Goal: Information Seeking & Learning: Learn about a topic

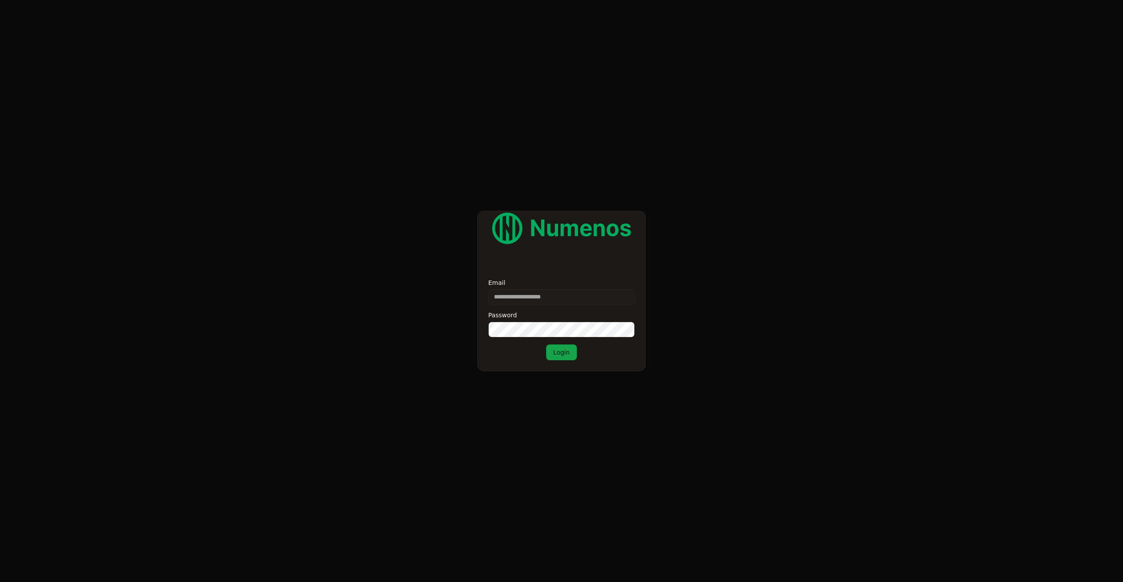
click at [516, 296] on input "Email" at bounding box center [561, 297] width 146 height 16
type input "**********"
click at [567, 351] on button "Login" at bounding box center [561, 353] width 31 height 16
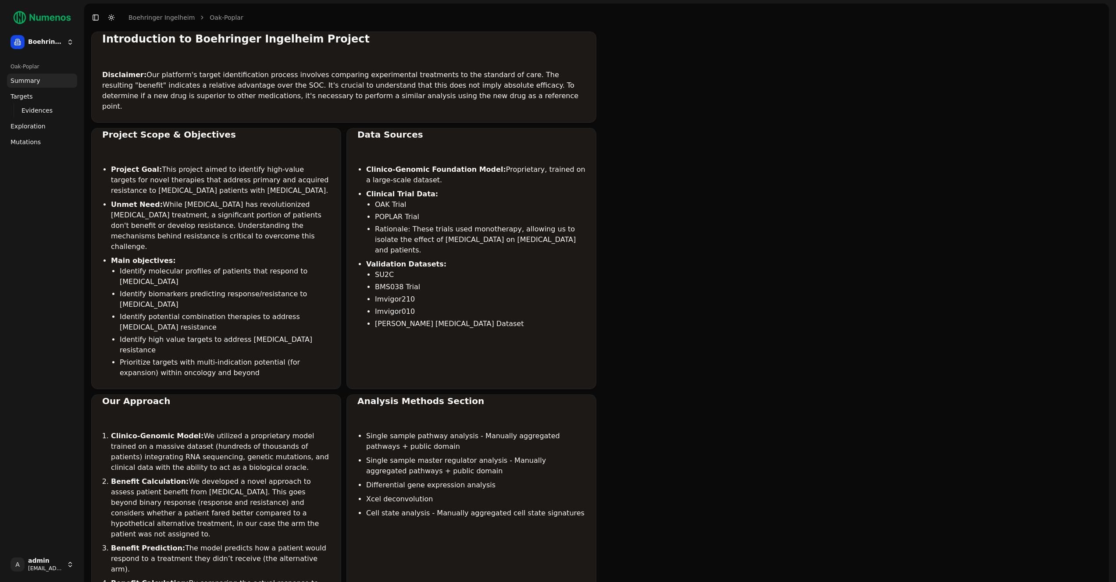
click at [27, 146] on span "Mutations" at bounding box center [26, 142] width 30 height 9
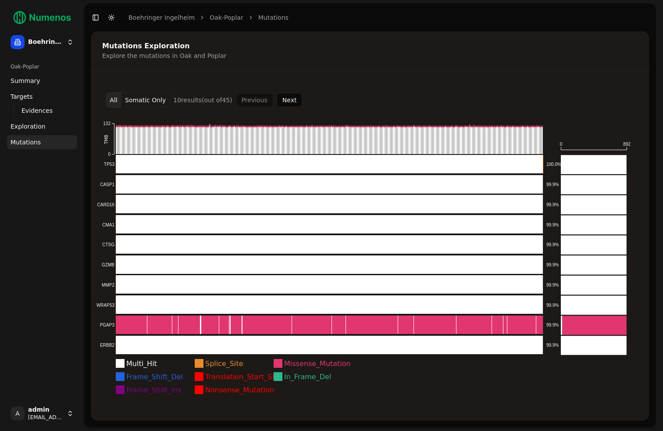
click at [149, 101] on button "Somatic Only" at bounding box center [145, 100] width 48 height 16
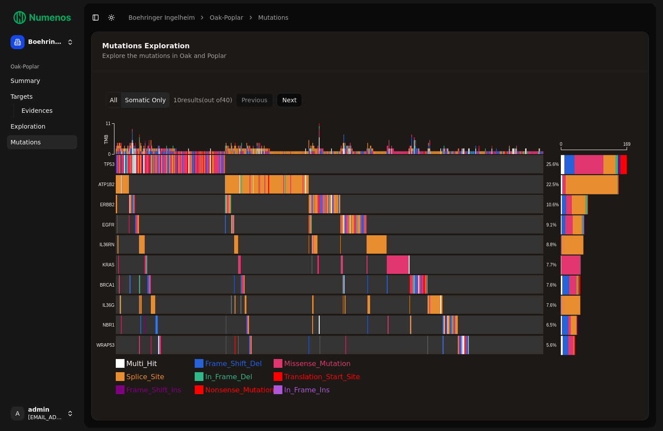
click at [288, 96] on button "Next" at bounding box center [290, 100] width 26 height 14
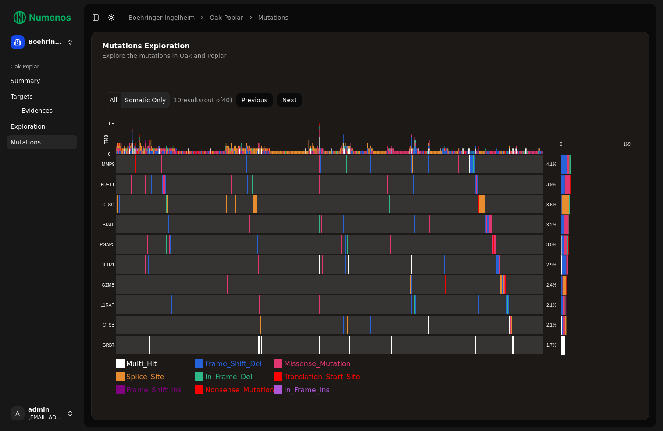
click at [286, 99] on button "Next" at bounding box center [290, 100] width 26 height 14
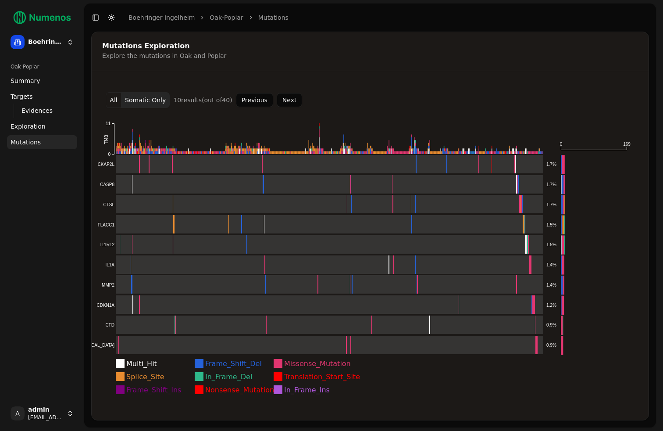
click at [286, 99] on button "Next" at bounding box center [290, 100] width 26 height 14
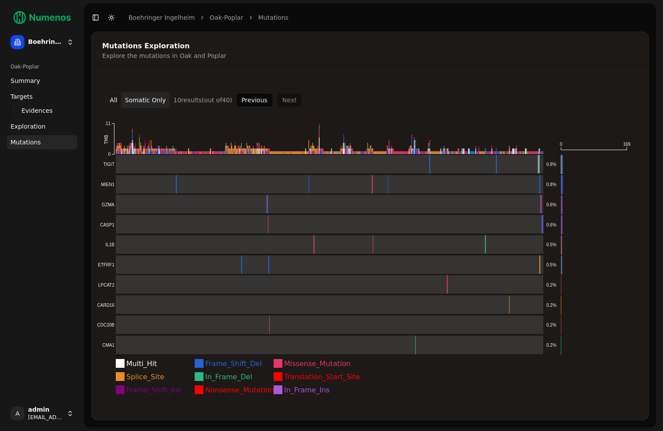
click at [286, 99] on div "Previous Next" at bounding box center [269, 100] width 67 height 14
click at [257, 98] on button "Previous" at bounding box center [254, 100] width 37 height 14
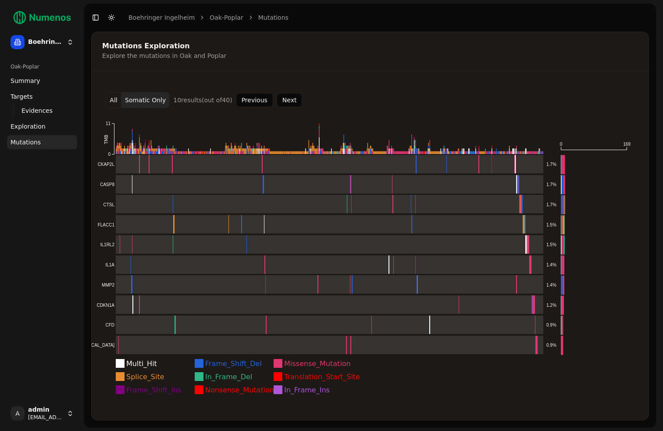
click at [257, 98] on button "Previous" at bounding box center [254, 100] width 37 height 14
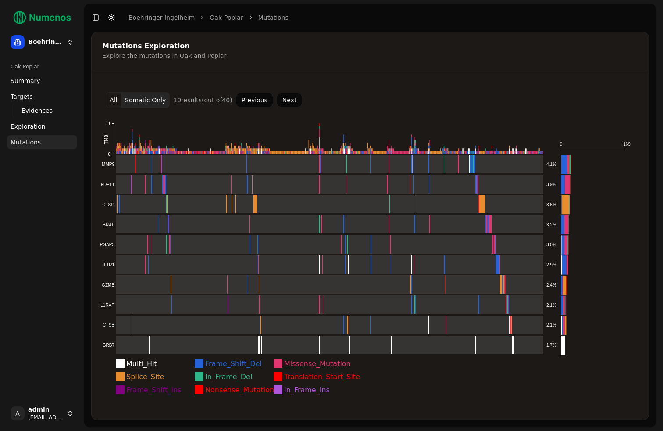
click at [257, 97] on button "Previous" at bounding box center [254, 100] width 37 height 14
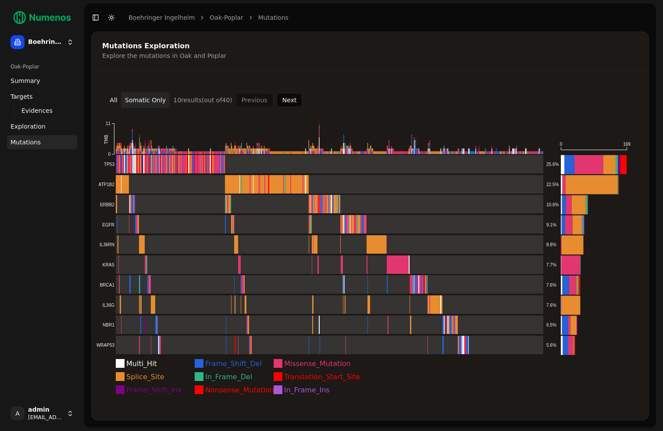
click at [284, 100] on button "Next" at bounding box center [290, 100] width 26 height 14
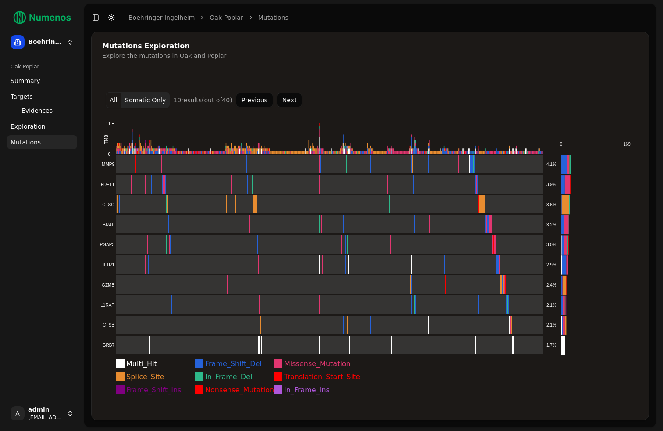
click at [284, 101] on button "Next" at bounding box center [290, 100] width 26 height 14
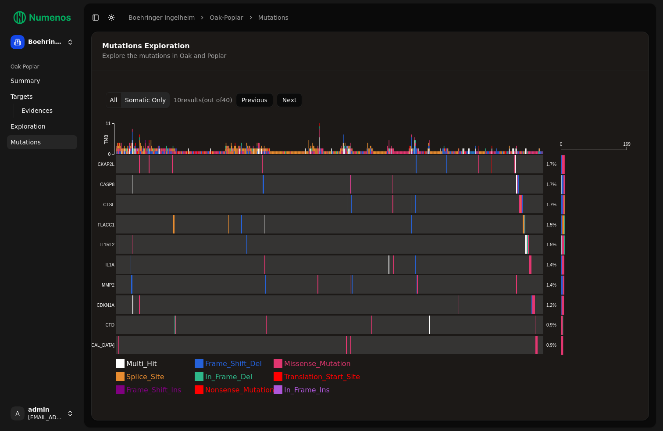
click at [282, 100] on button "Next" at bounding box center [290, 100] width 26 height 14
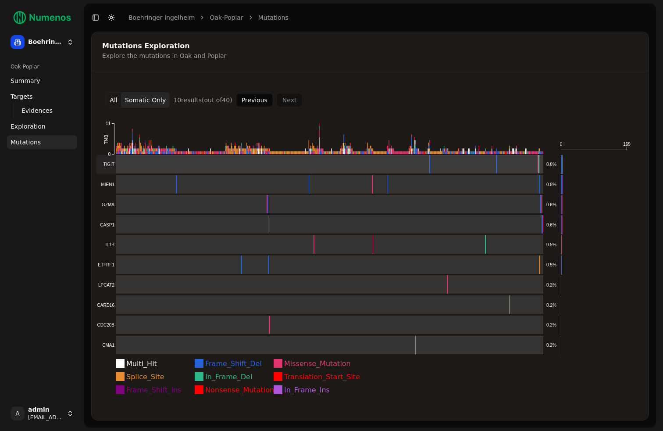
click at [175, 163] on rect at bounding box center [319, 164] width 447 height 19
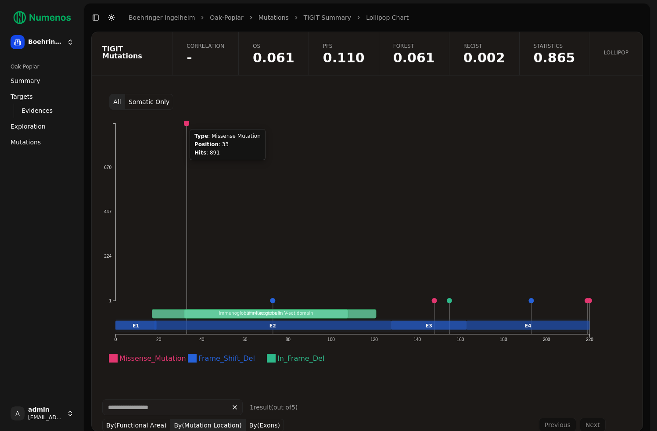
scroll to position [44, 0]
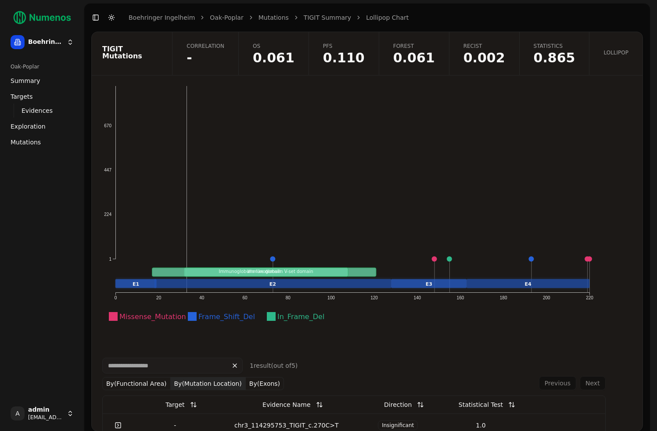
click at [171, 377] on button "By(Functional Area)" at bounding box center [136, 383] width 68 height 13
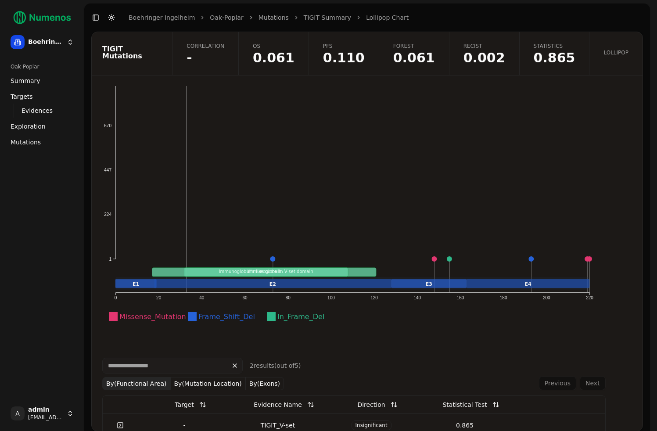
scroll to position [84, 0]
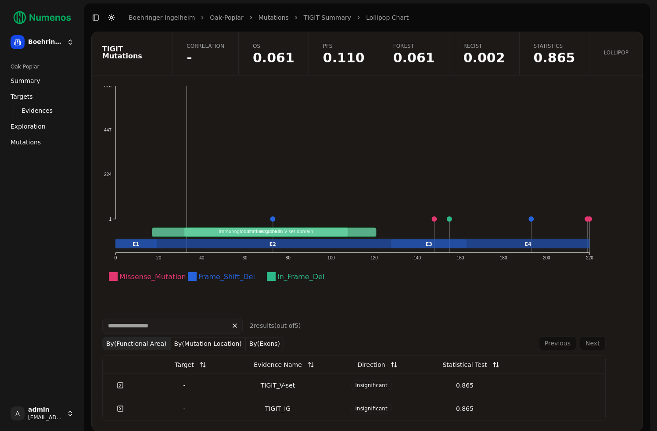
click at [260, 339] on button "By(Exons)" at bounding box center [265, 343] width 38 height 13
click at [210, 339] on button "By(Mutation Location)" at bounding box center [208, 343] width 75 height 13
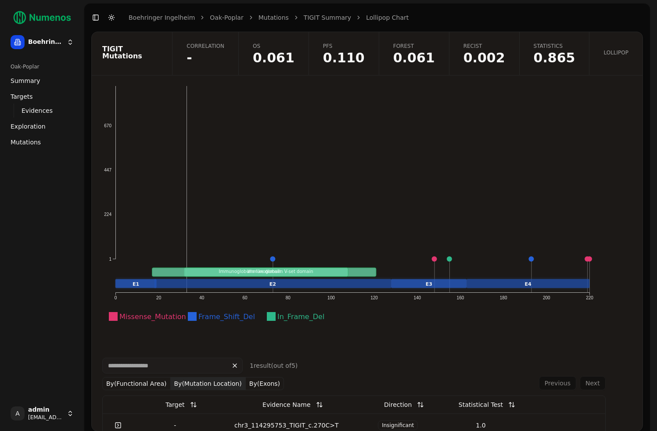
scroll to position [11, 0]
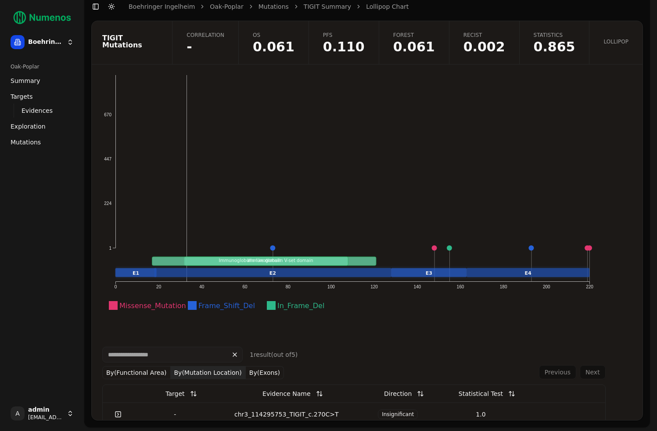
click at [284, 366] on button "By(Exons)" at bounding box center [265, 372] width 38 height 13
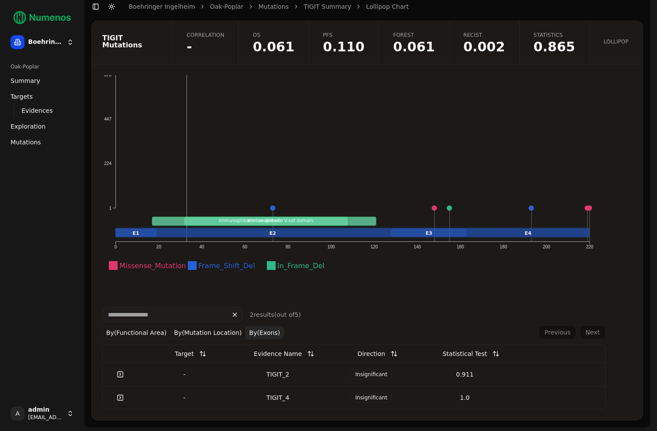
click at [361, 376] on span "Insignificant" at bounding box center [371, 374] width 40 height 10
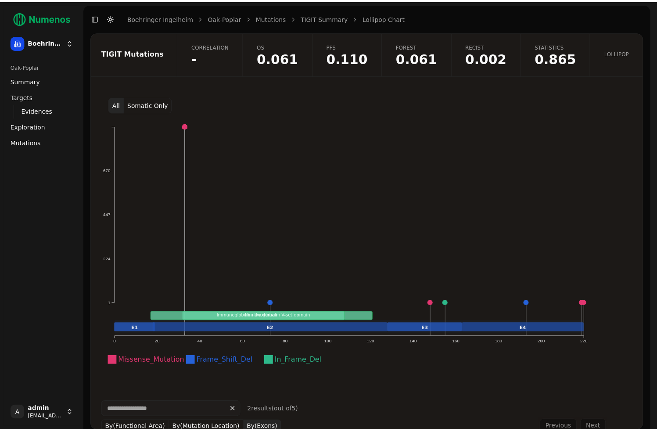
scroll to position [11, 0]
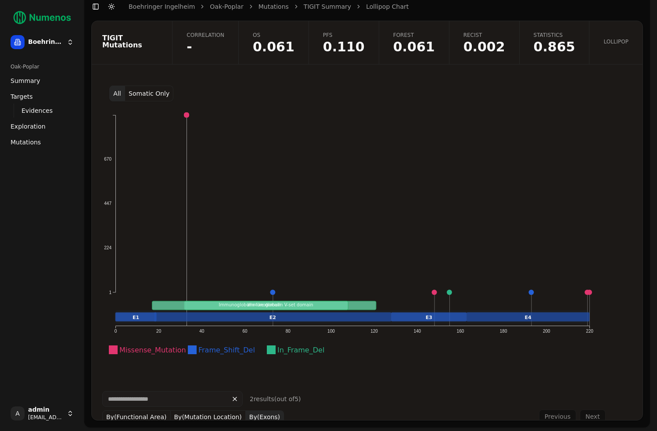
click at [155, 94] on button "Somatic Only" at bounding box center [149, 94] width 48 height 16
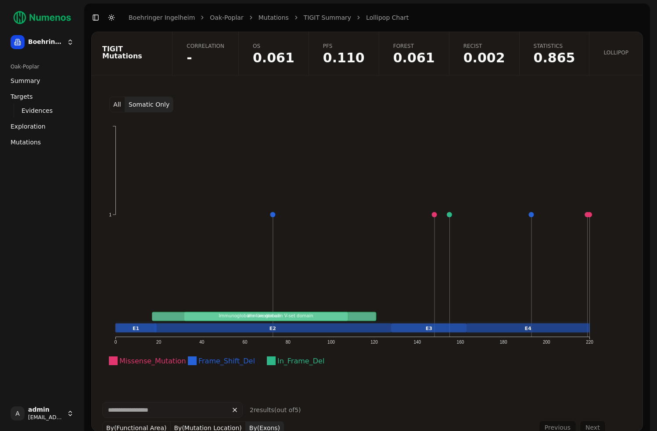
scroll to position [1, 0]
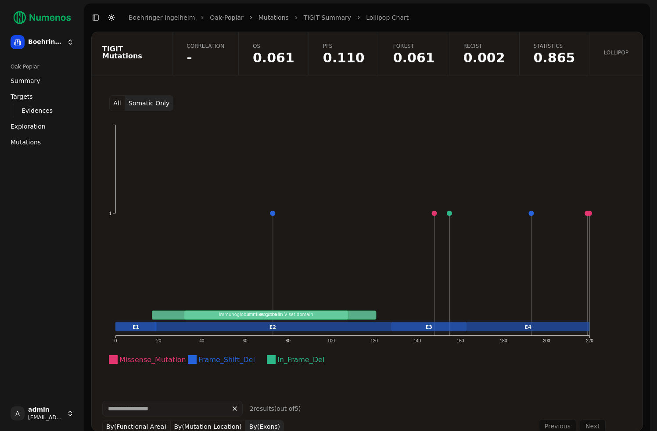
click at [118, 105] on button "All" at bounding box center [117, 103] width 16 height 16
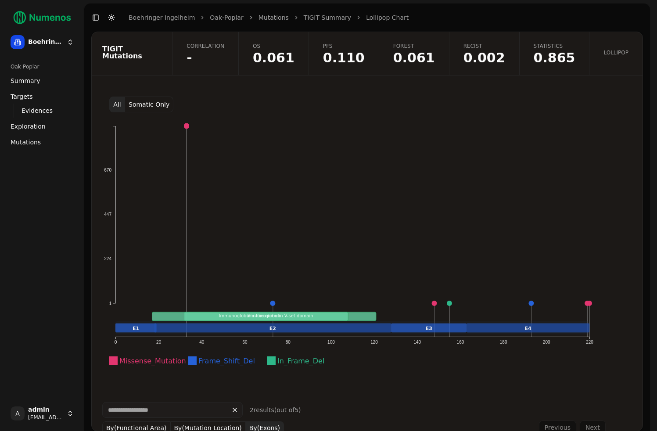
click at [150, 108] on button "Somatic Only" at bounding box center [149, 104] width 48 height 16
click at [118, 104] on button "All" at bounding box center [117, 104] width 16 height 16
click at [136, 106] on button "Somatic Only" at bounding box center [149, 104] width 48 height 16
click at [118, 104] on button "All" at bounding box center [117, 104] width 16 height 16
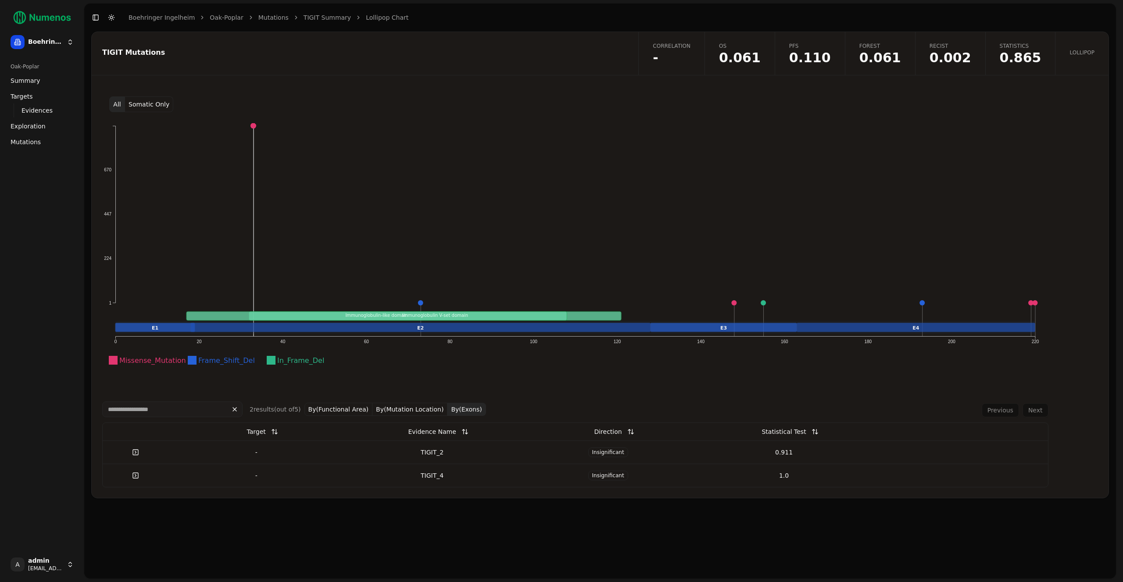
click at [135, 103] on button "Somatic Only" at bounding box center [149, 104] width 48 height 16
click at [115, 104] on button "All" at bounding box center [117, 104] width 16 height 16
click at [139, 103] on button "Somatic Only" at bounding box center [149, 104] width 48 height 16
click at [116, 105] on button "All" at bounding box center [117, 104] width 16 height 16
click at [138, 103] on button "Somatic Only" at bounding box center [149, 104] width 48 height 16
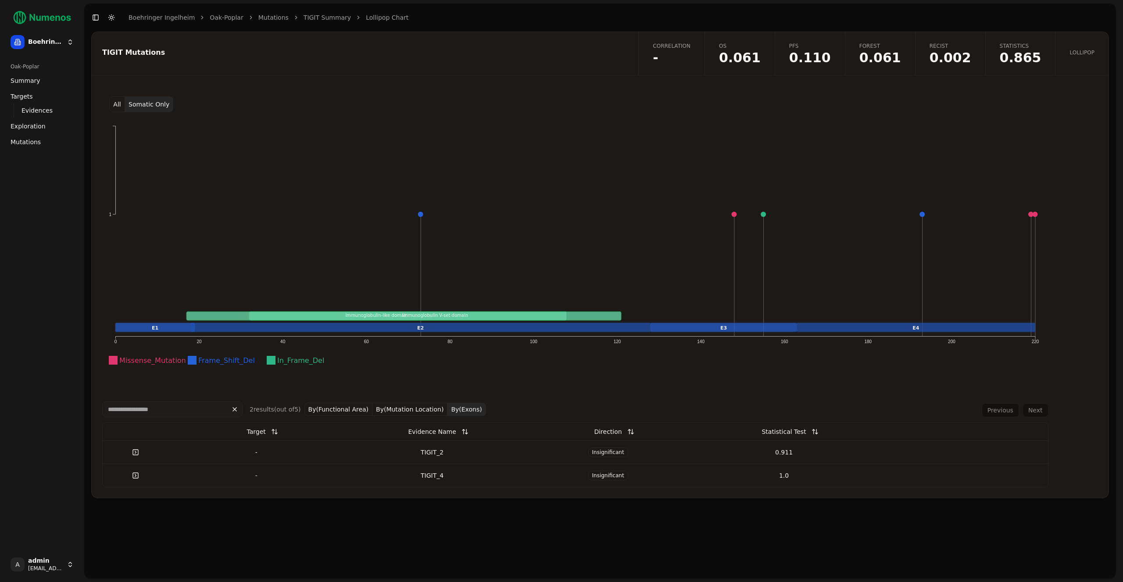
click at [120, 103] on button "All" at bounding box center [117, 104] width 16 height 16
click at [323, 16] on link "TIGIT Summary" at bounding box center [326, 17] width 47 height 9
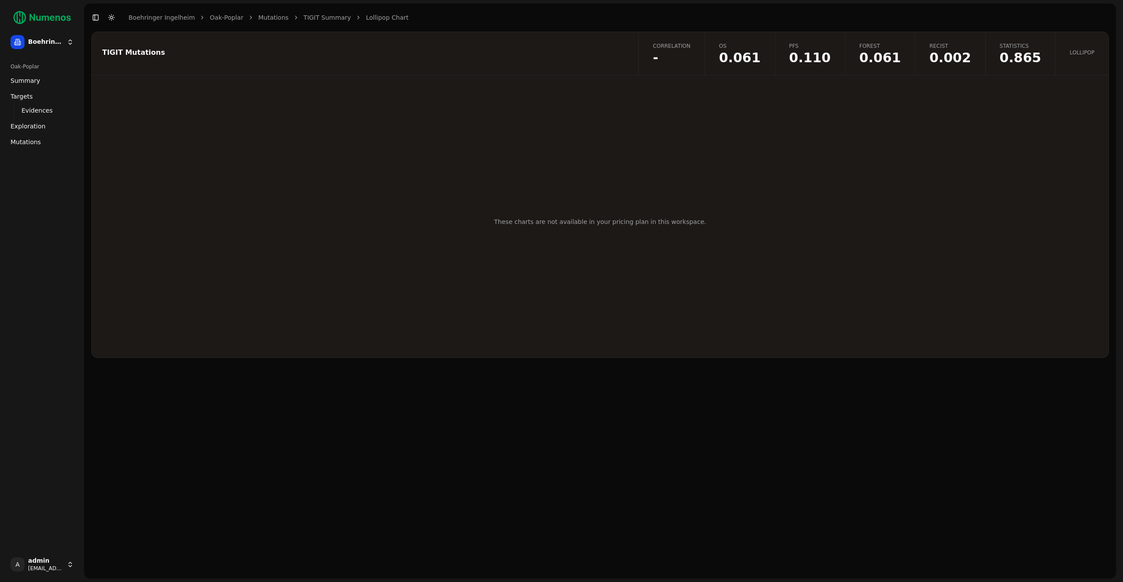
click at [272, 15] on link "Mutations" at bounding box center [273, 17] width 30 height 9
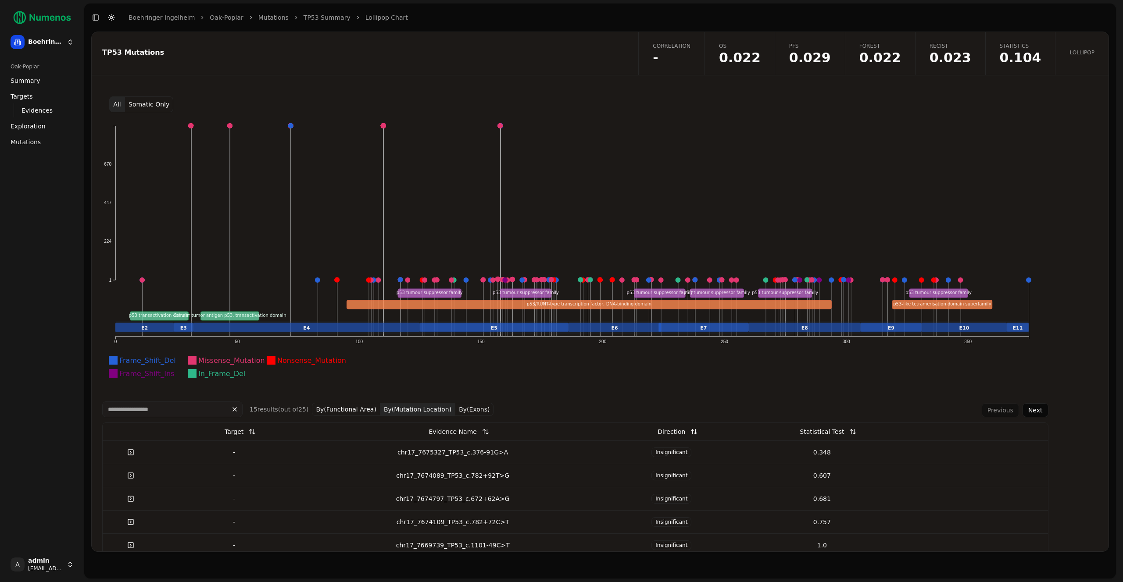
click at [158, 104] on button "Somatic Only" at bounding box center [149, 104] width 48 height 16
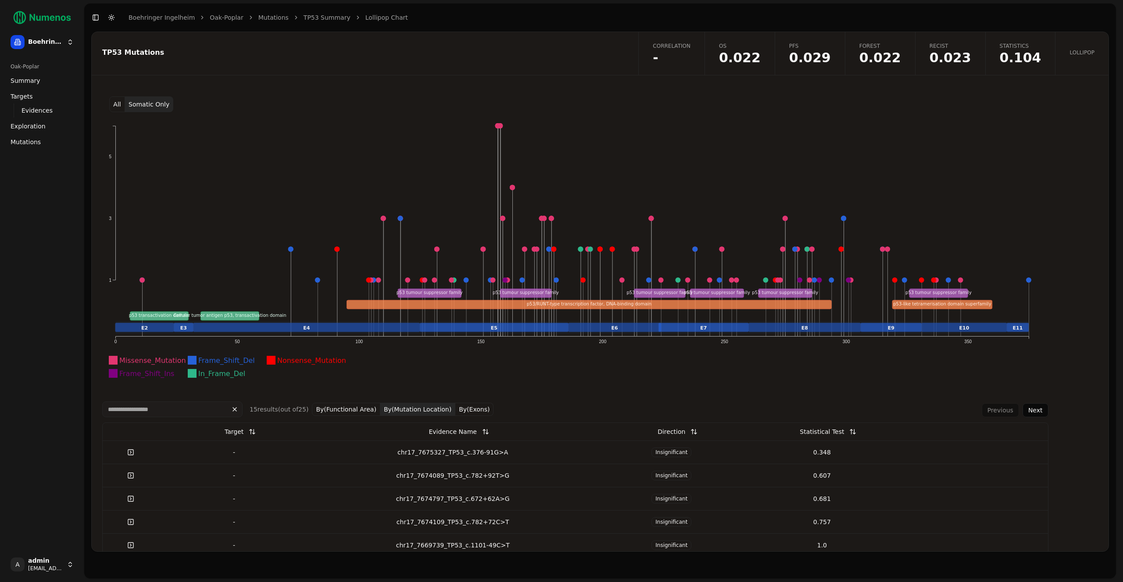
click at [1003, 43] on link "Statistics 0.104" at bounding box center [1020, 53] width 70 height 43
click at [269, 19] on link "Mutations" at bounding box center [273, 17] width 30 height 9
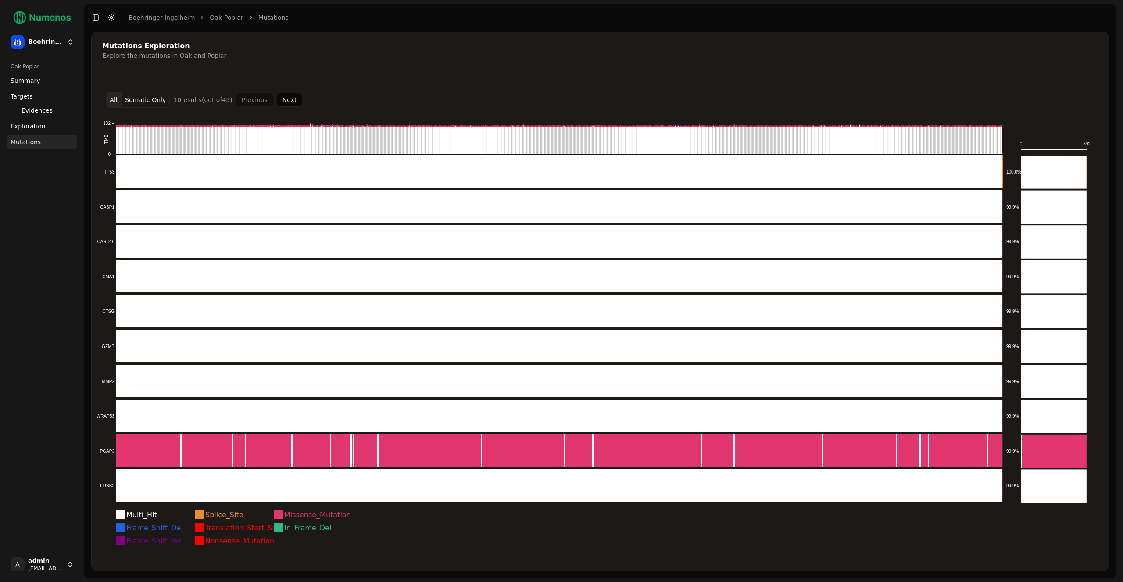
click at [284, 98] on button "Next" at bounding box center [290, 100] width 26 height 14
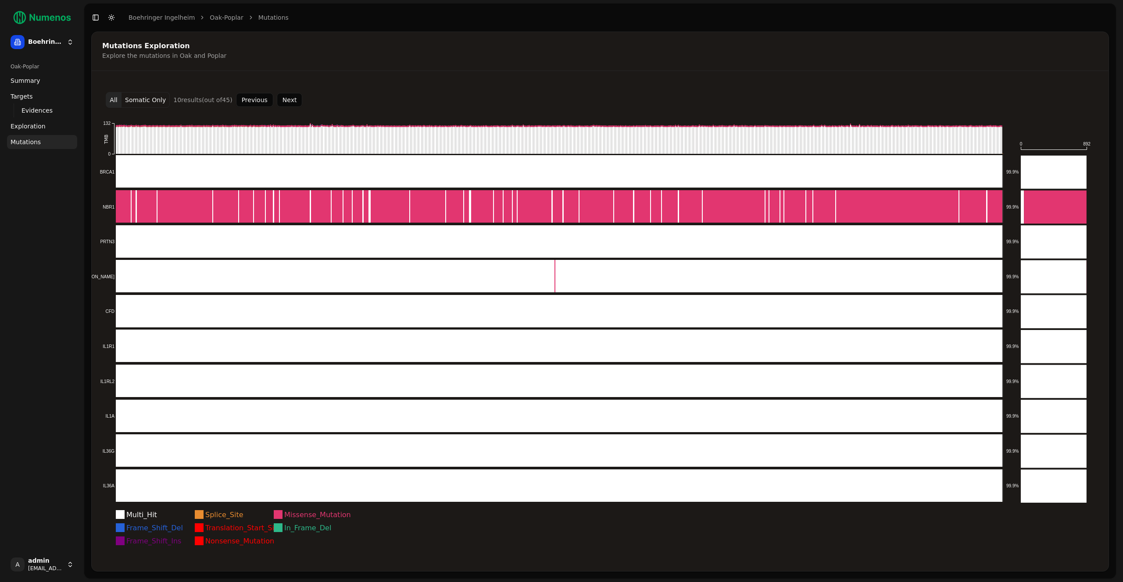
click at [284, 98] on button "Next" at bounding box center [290, 100] width 26 height 14
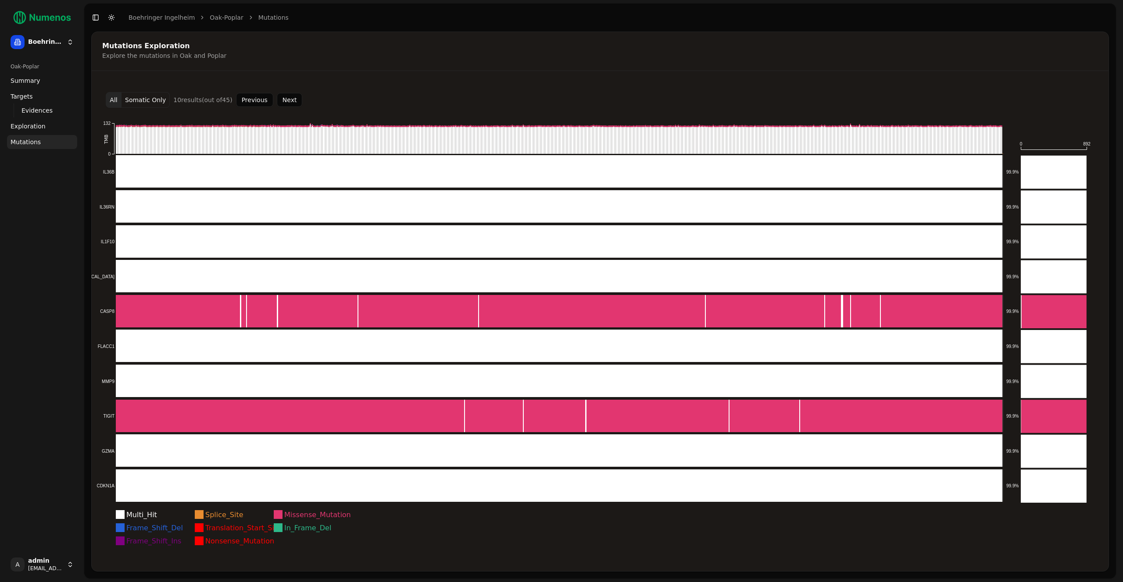
click at [284, 98] on button "Next" at bounding box center [290, 100] width 26 height 14
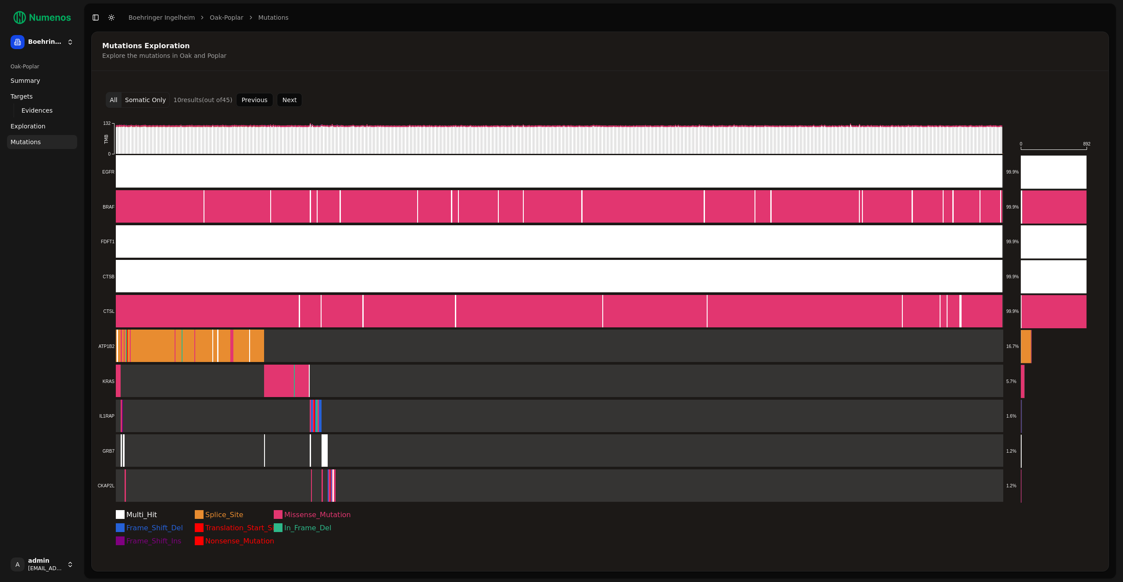
drag, startPoint x: 261, startPoint y: 102, endPoint x: 253, endPoint y: 100, distance: 7.1
click at [261, 102] on button "Previous" at bounding box center [254, 100] width 37 height 14
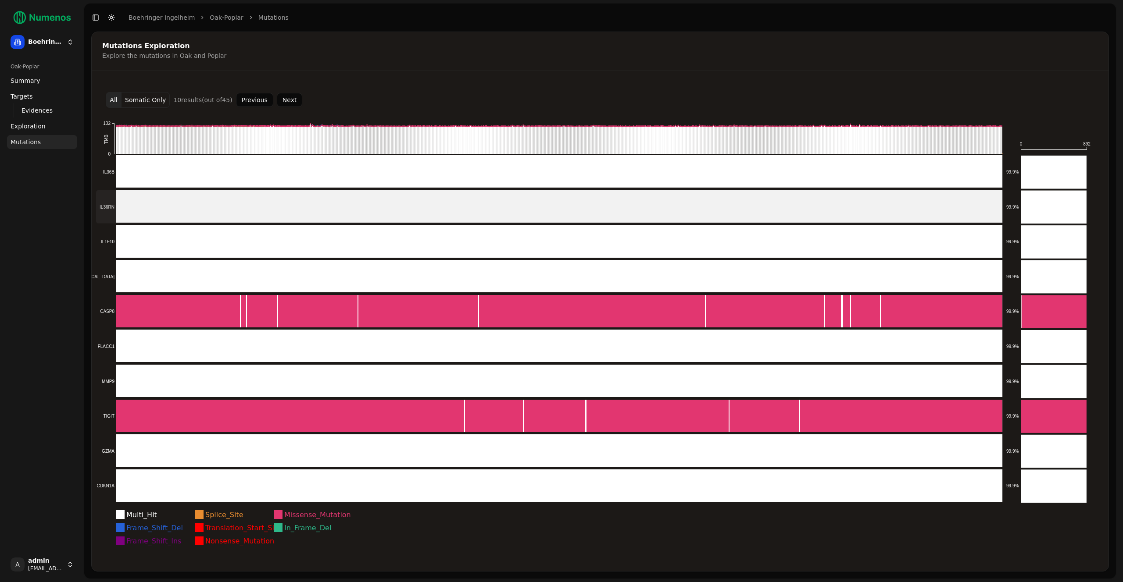
click at [567, 205] on rect at bounding box center [549, 206] width 907 height 33
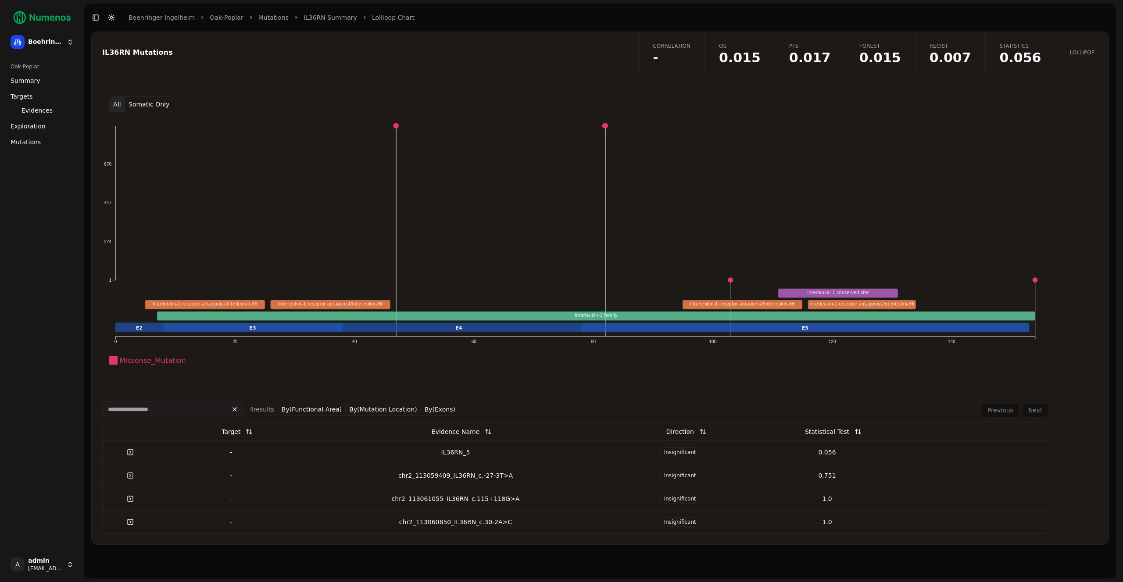
click at [114, 106] on button "All" at bounding box center [117, 104] width 16 height 16
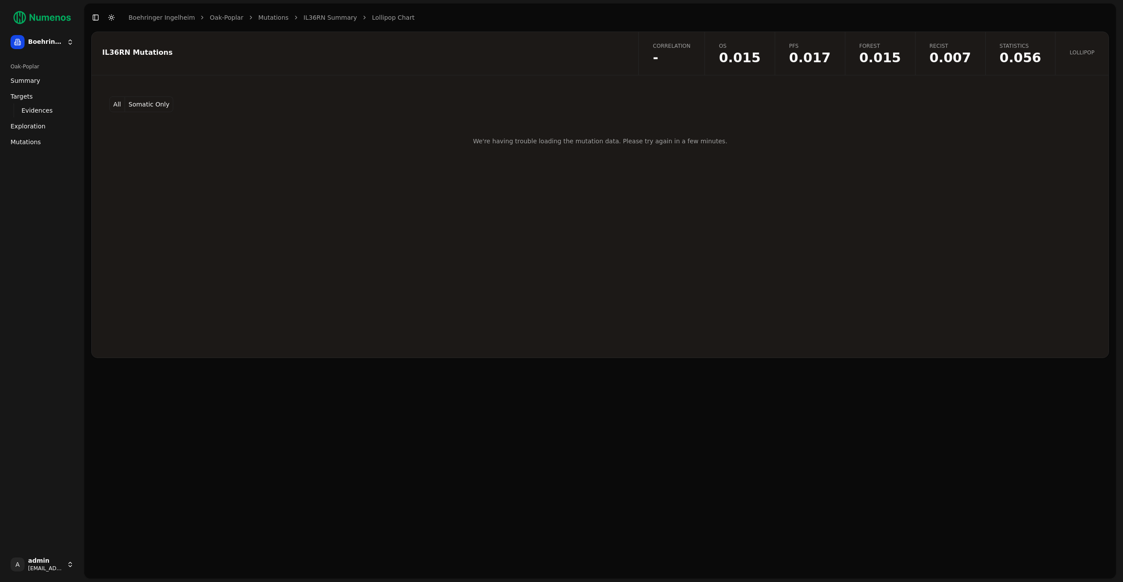
click at [140, 104] on button "Somatic Only" at bounding box center [149, 104] width 48 height 16
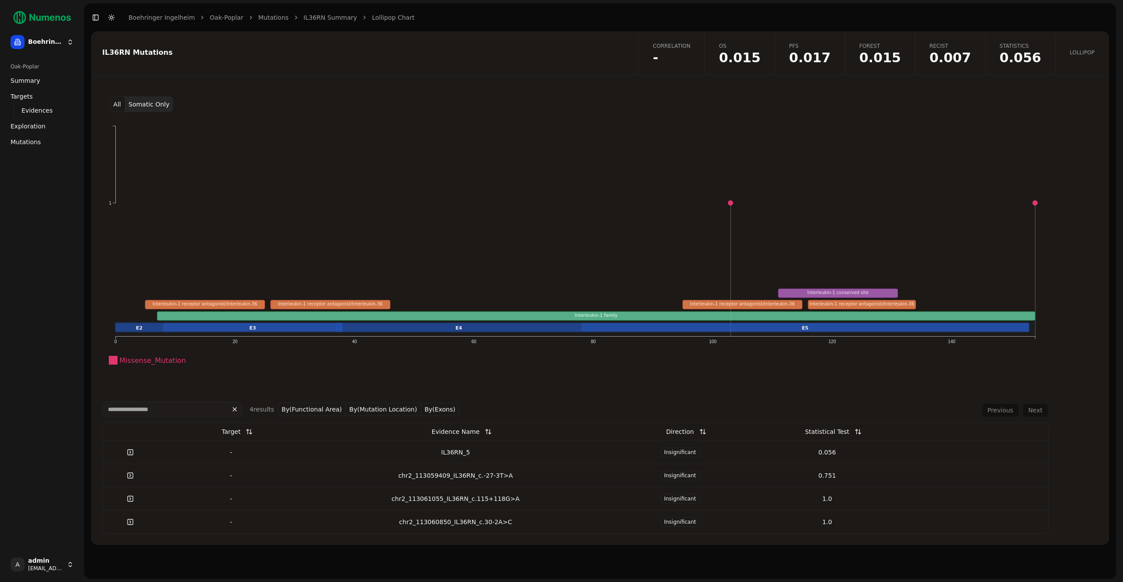
click at [115, 105] on button "All" at bounding box center [117, 104] width 16 height 16
click at [141, 104] on button "Somatic Only" at bounding box center [149, 104] width 48 height 16
click at [119, 104] on button "All" at bounding box center [117, 104] width 16 height 16
click at [446, 411] on button "By(Exons)" at bounding box center [440, 409] width 38 height 13
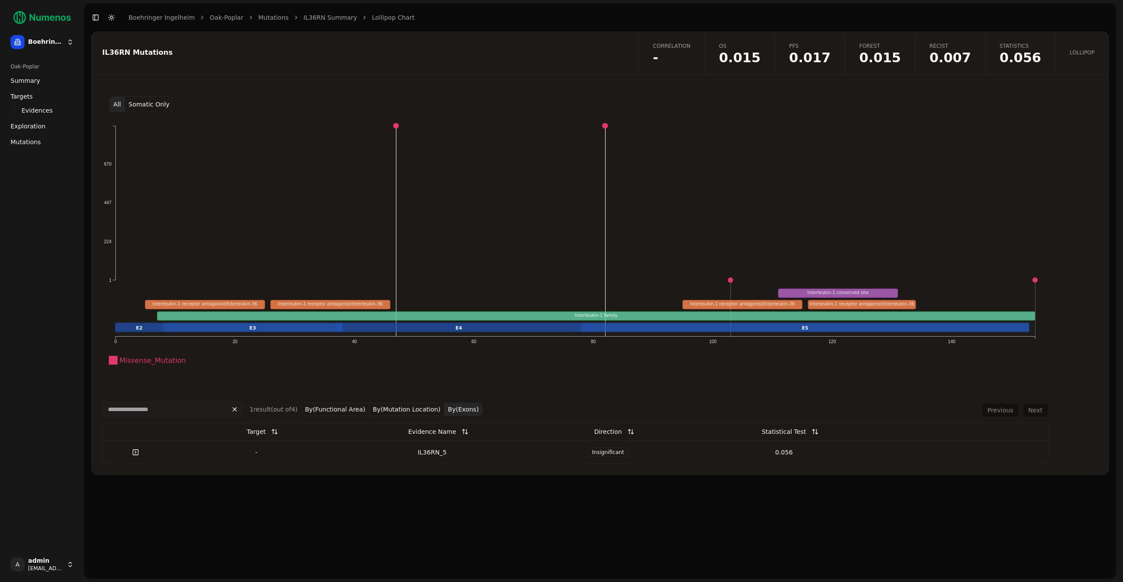
click at [352, 412] on button "By(Functional Area)" at bounding box center [335, 409] width 68 height 13
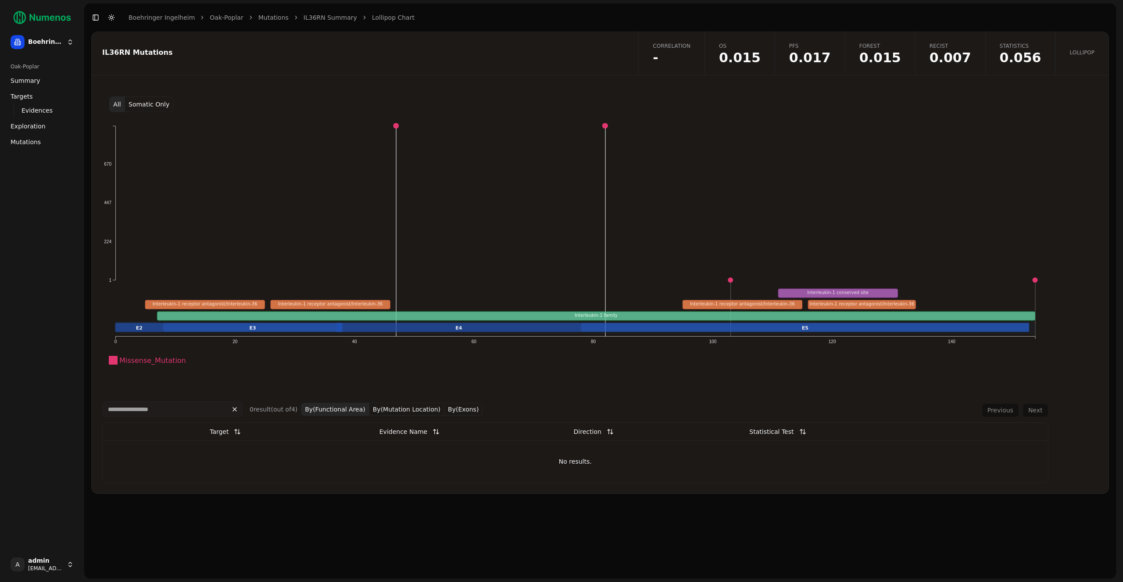
click at [423, 411] on button "By(Mutation Location)" at bounding box center [406, 409] width 75 height 13
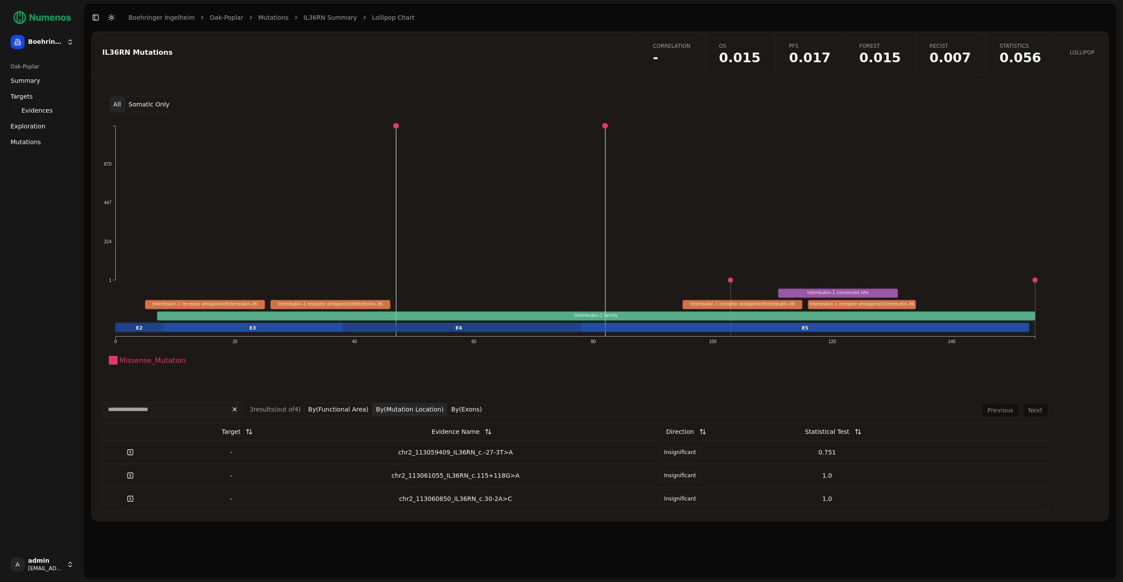
click at [460, 409] on button "By(Exons)" at bounding box center [466, 409] width 38 height 13
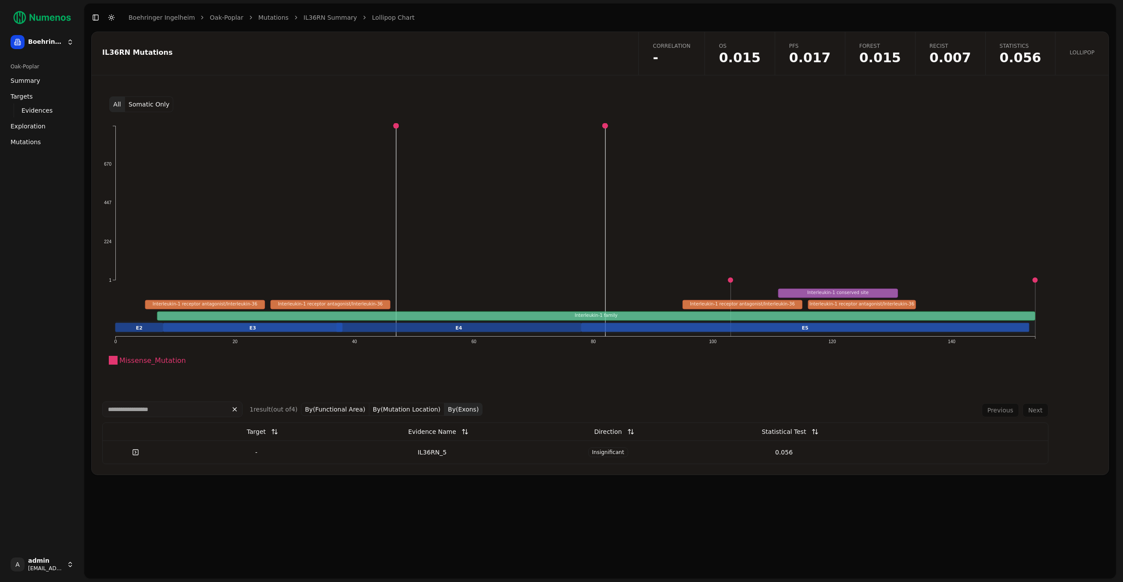
click at [121, 104] on button "All" at bounding box center [117, 104] width 16 height 16
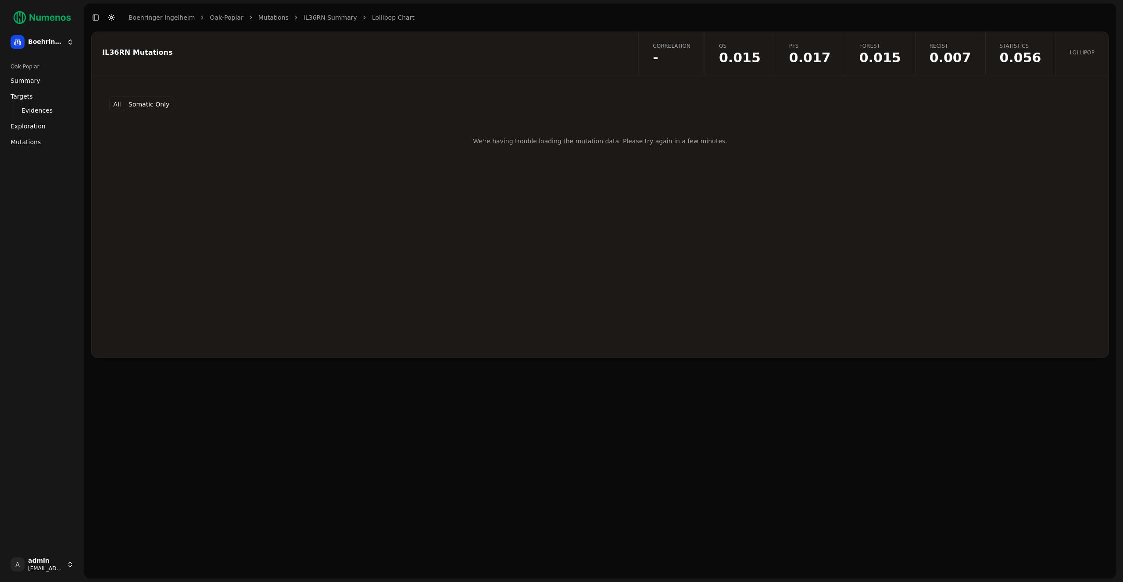
click at [121, 104] on button "All" at bounding box center [117, 104] width 16 height 16
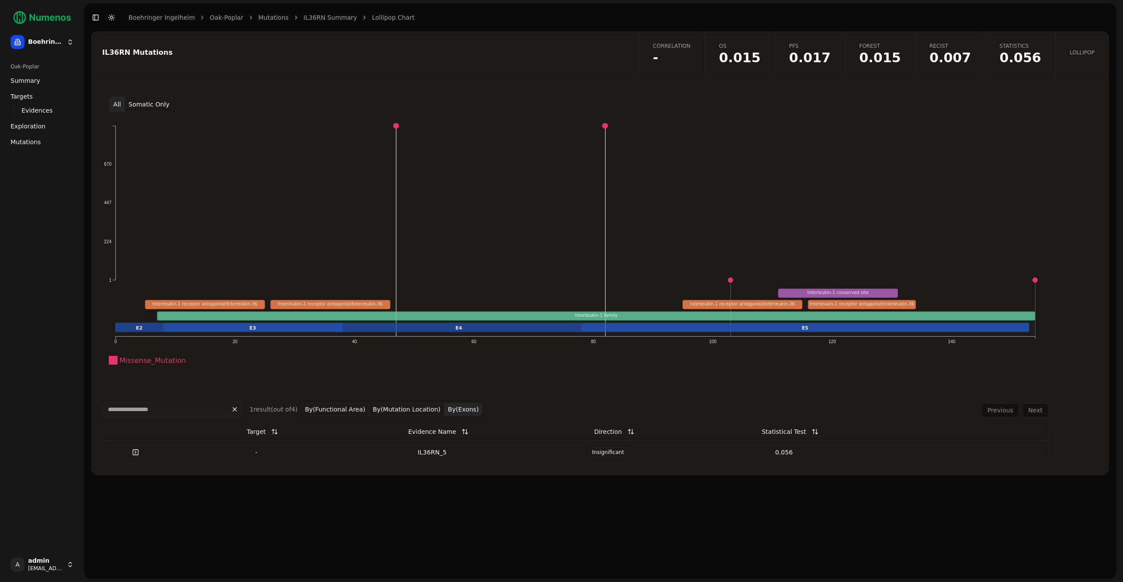
click at [143, 104] on button "Somatic Only" at bounding box center [149, 104] width 48 height 16
drag, startPoint x: 817, startPoint y: 241, endPoint x: 1034, endPoint y: 389, distance: 262.9
click at [1034, 389] on icon "Missense_Mutation 1 0 20 40 60 80 100 120 140 E2 E3 E4 E5 Interleukin-1 family …" at bounding box center [575, 255] width 946 height 272
click at [136, 104] on button "Somatic Only" at bounding box center [149, 104] width 48 height 16
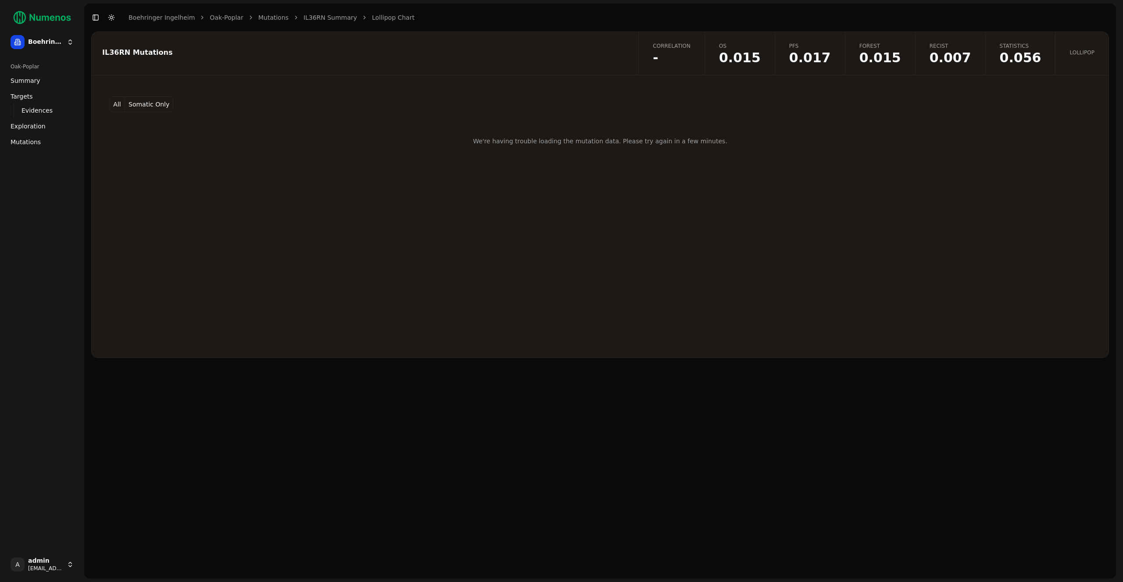
click at [121, 105] on button "All" at bounding box center [117, 104] width 16 height 16
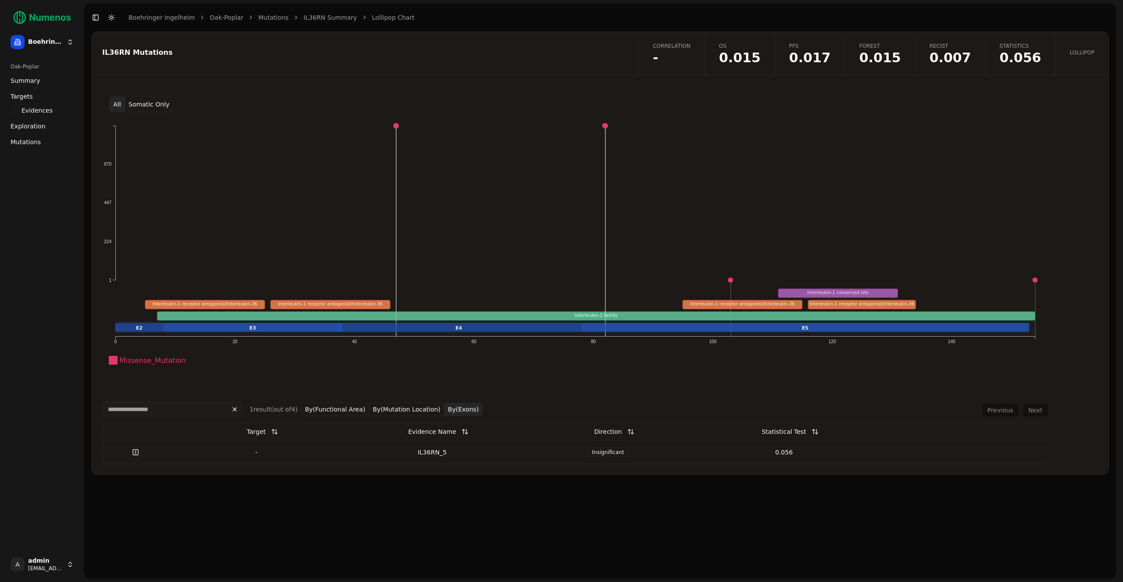
click at [322, 19] on link "IL36RN Summary" at bounding box center [330, 17] width 54 height 9
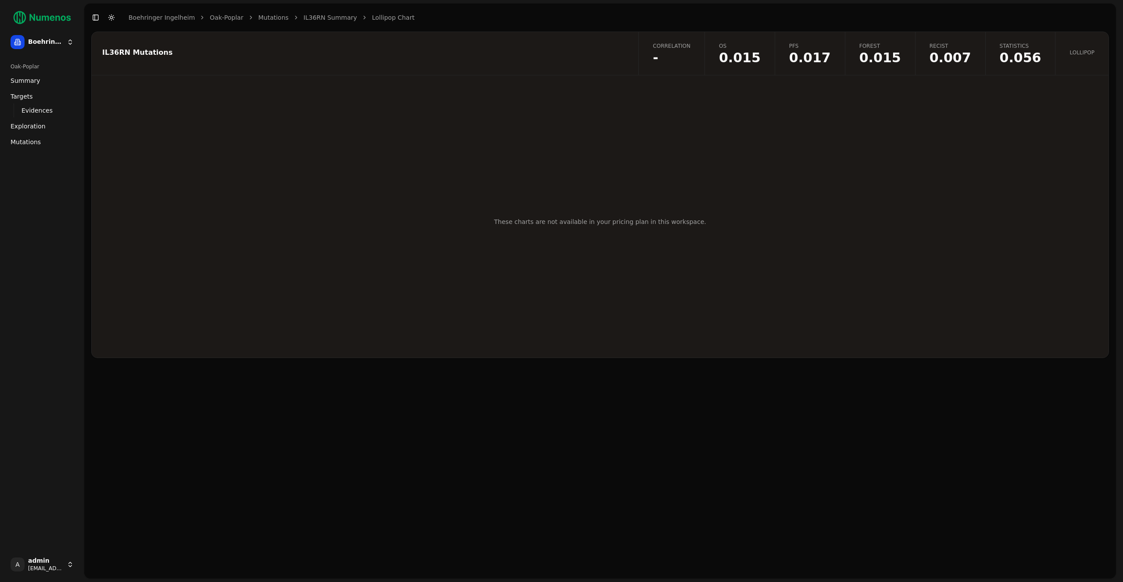
click at [258, 17] on link "Mutations" at bounding box center [273, 17] width 30 height 9
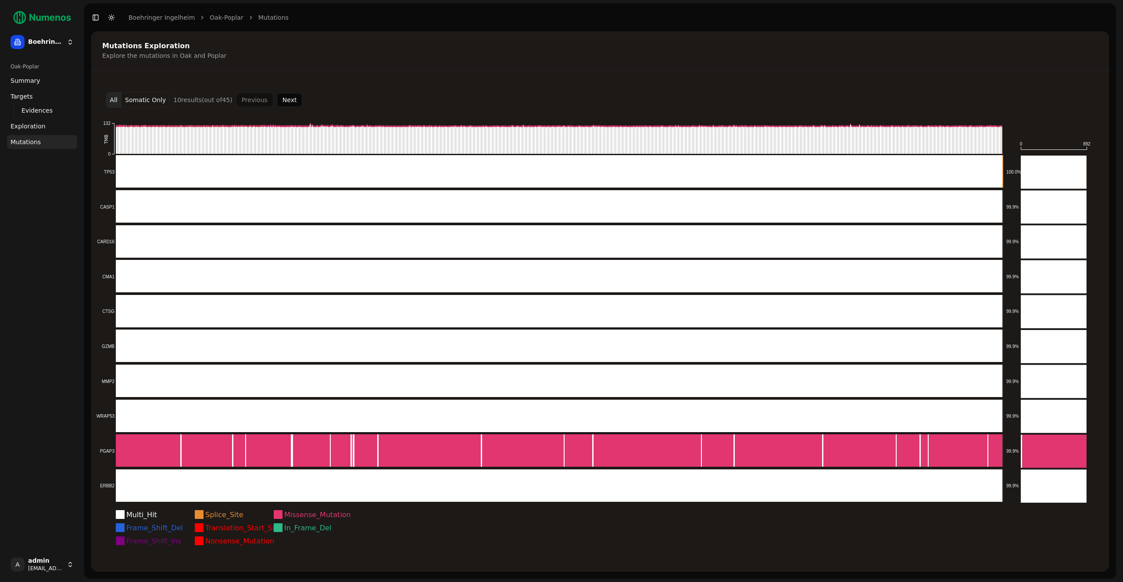
click at [132, 101] on button "Somatic Only" at bounding box center [145, 100] width 48 height 16
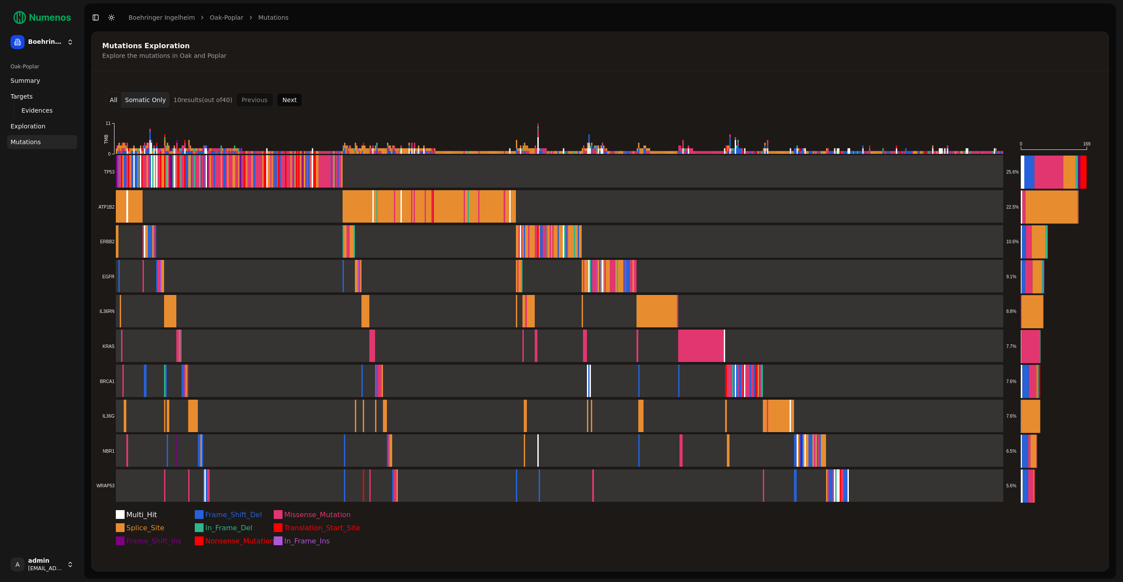
click at [113, 99] on button "All" at bounding box center [114, 100] width 16 height 16
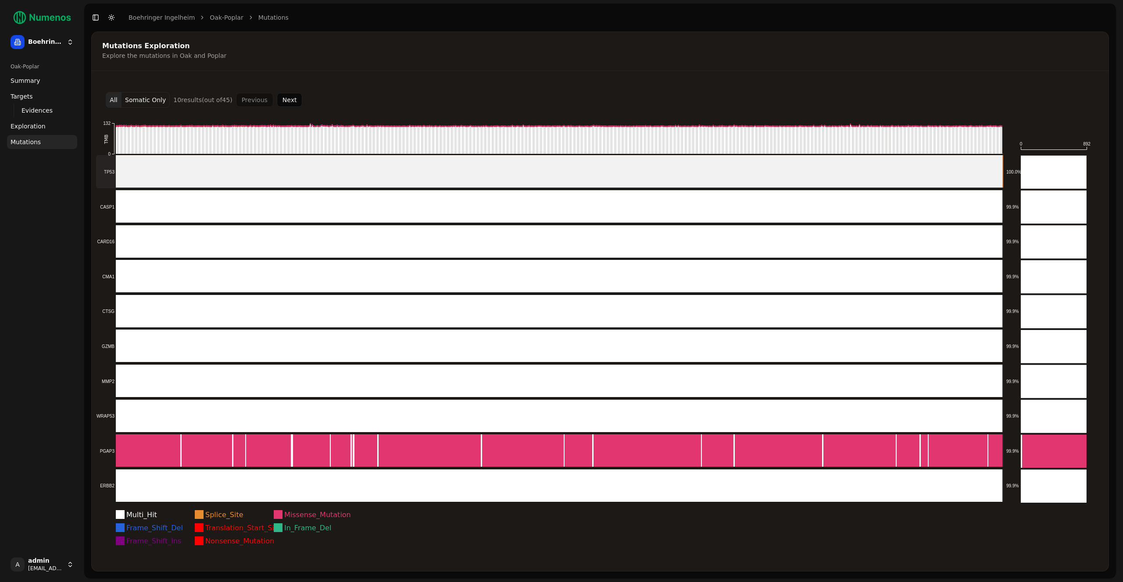
click at [611, 176] on rect at bounding box center [549, 171] width 907 height 33
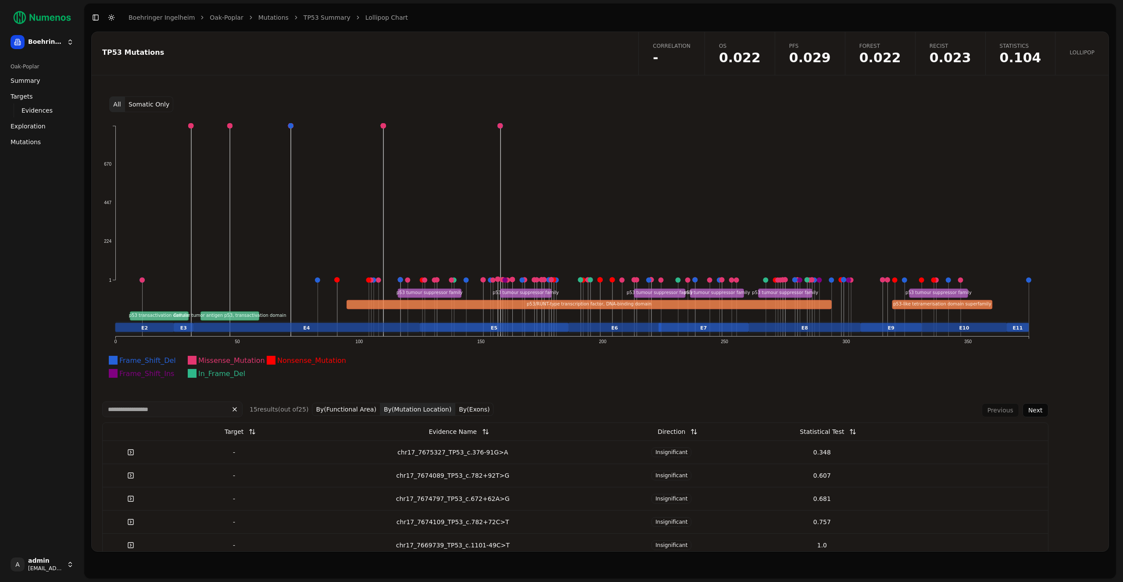
click at [263, 21] on link "Mutations" at bounding box center [273, 17] width 30 height 9
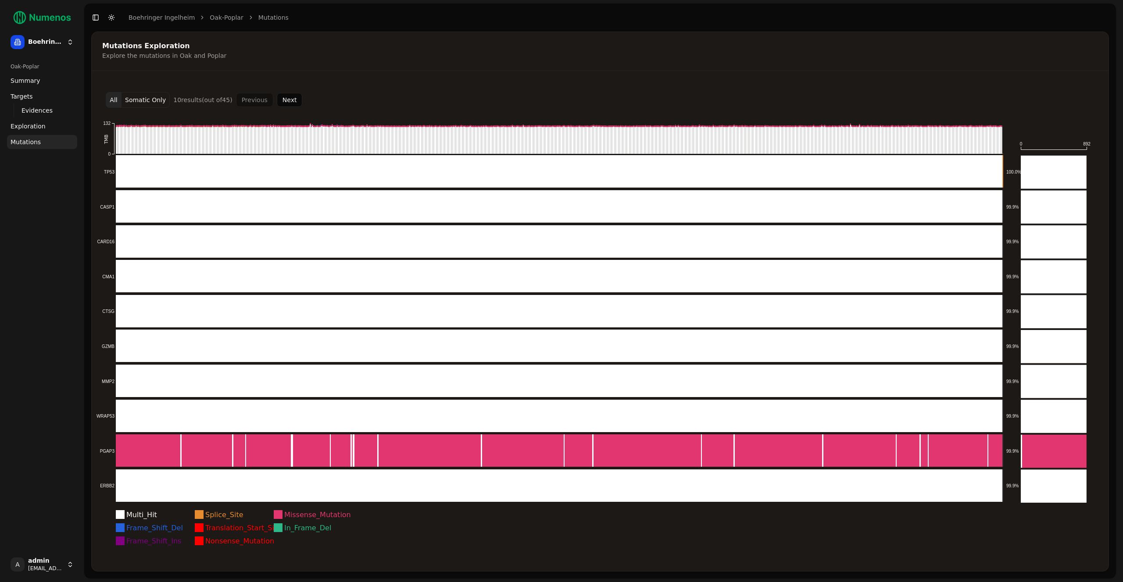
click at [303, 79] on div "Mutations Exploration Explore the mutations in Oak and Poplar All Somatic Only …" at bounding box center [599, 302] width 1017 height 540
click at [295, 99] on button "Next" at bounding box center [290, 100] width 26 height 14
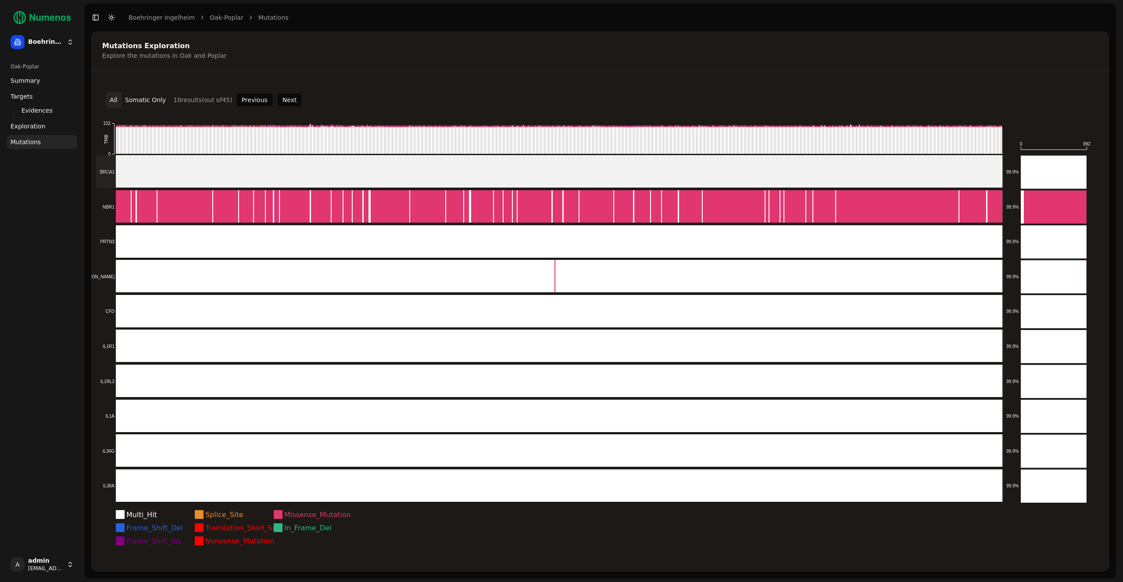
click at [457, 180] on rect at bounding box center [549, 171] width 907 height 33
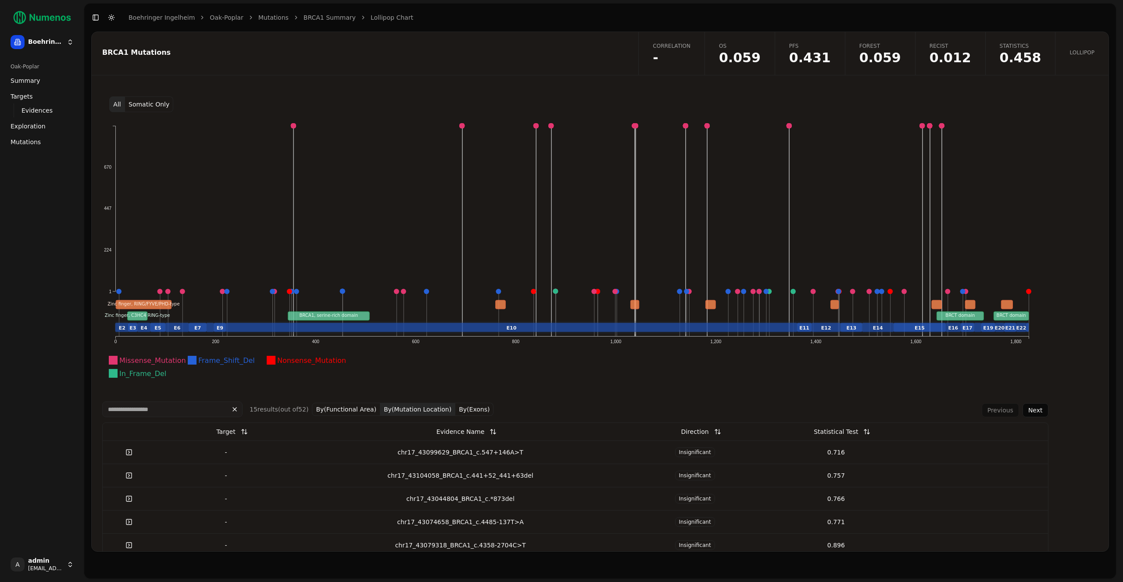
scroll to position [3, 0]
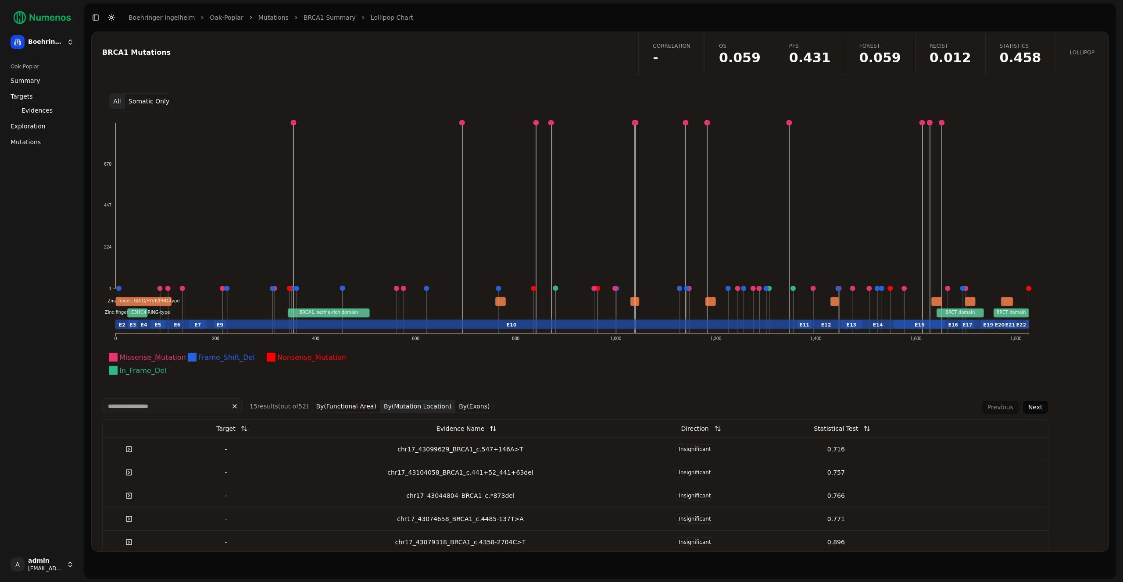
click at [1037, 408] on button "Next" at bounding box center [1035, 407] width 26 height 14
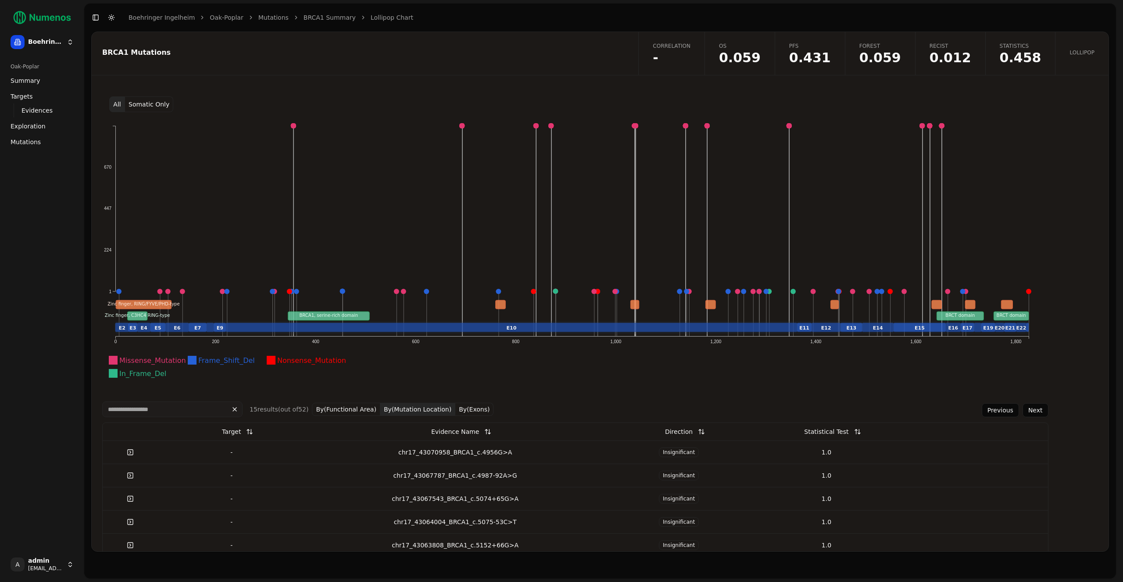
scroll to position [0, 0]
click at [262, 18] on link "Mutations" at bounding box center [273, 17] width 30 height 9
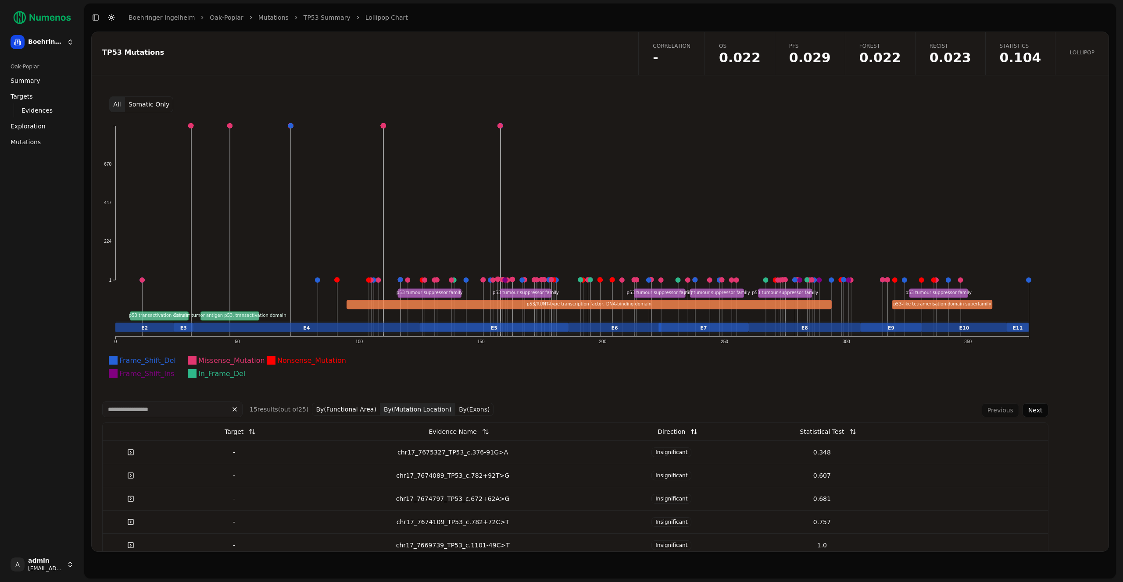
click at [143, 106] on button "Somatic Only" at bounding box center [149, 104] width 48 height 16
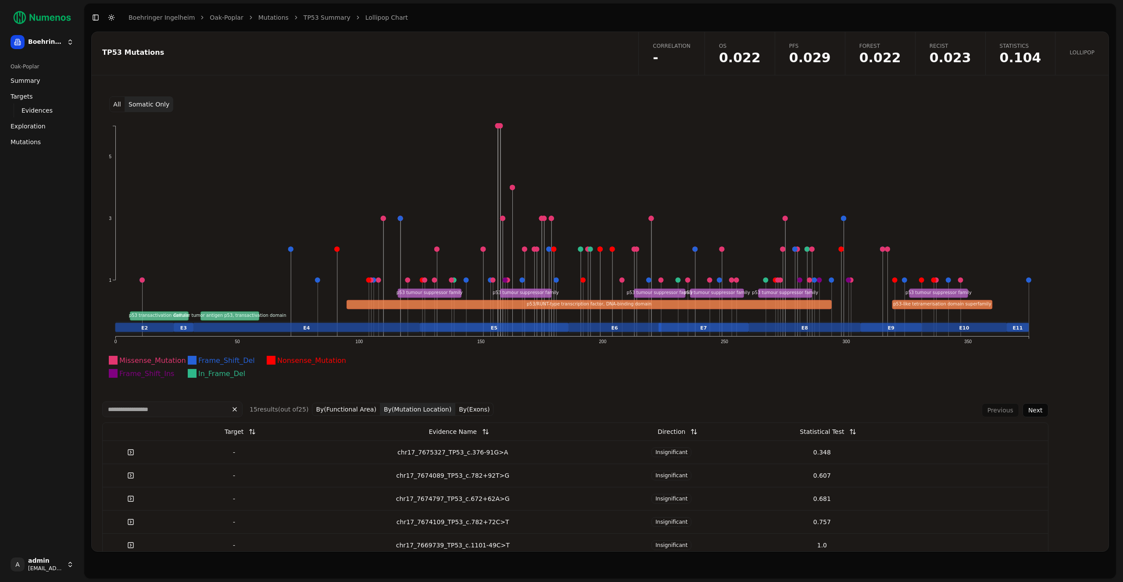
click at [120, 105] on button "All" at bounding box center [117, 104] width 16 height 16
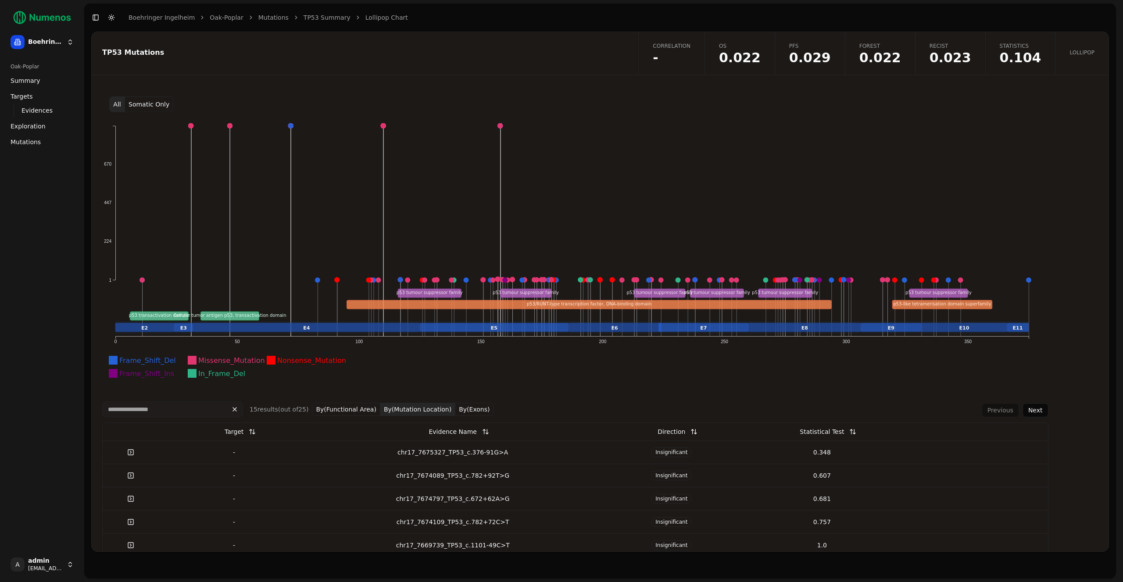
click at [160, 108] on button "Somatic Only" at bounding box center [149, 104] width 48 height 16
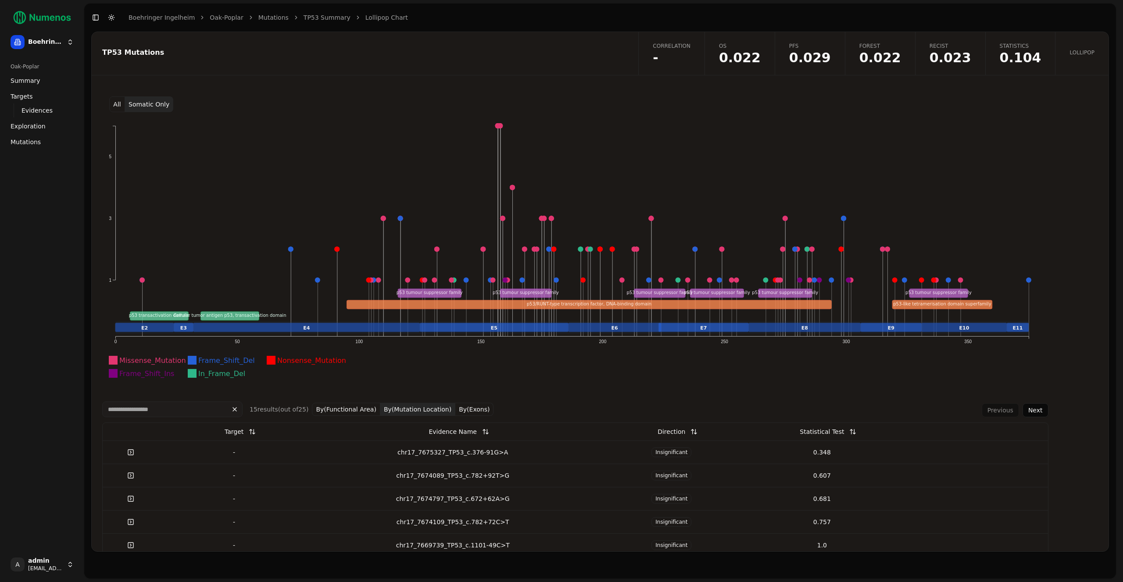
click at [473, 406] on button "By(Exons)" at bounding box center [474, 409] width 38 height 13
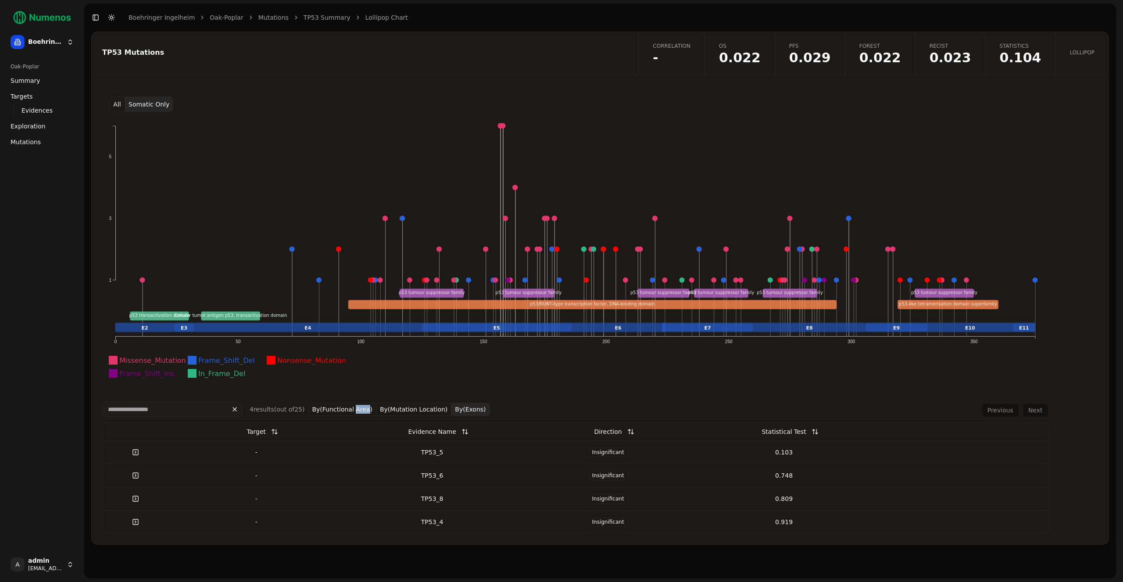
click at [353, 404] on button "By(Functional Area)" at bounding box center [342, 409] width 68 height 13
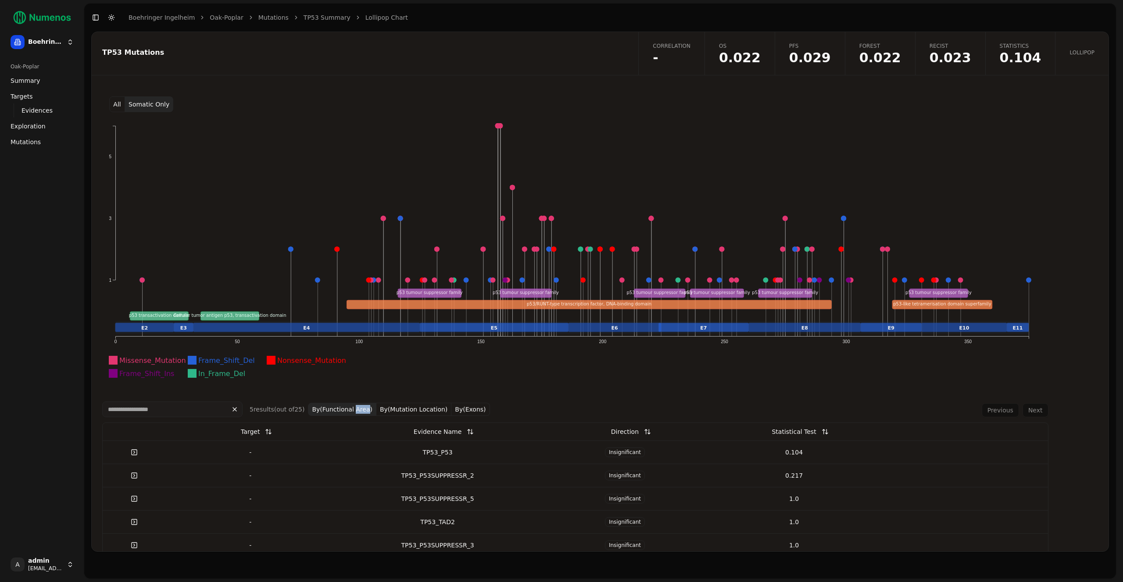
scroll to position [16, 0]
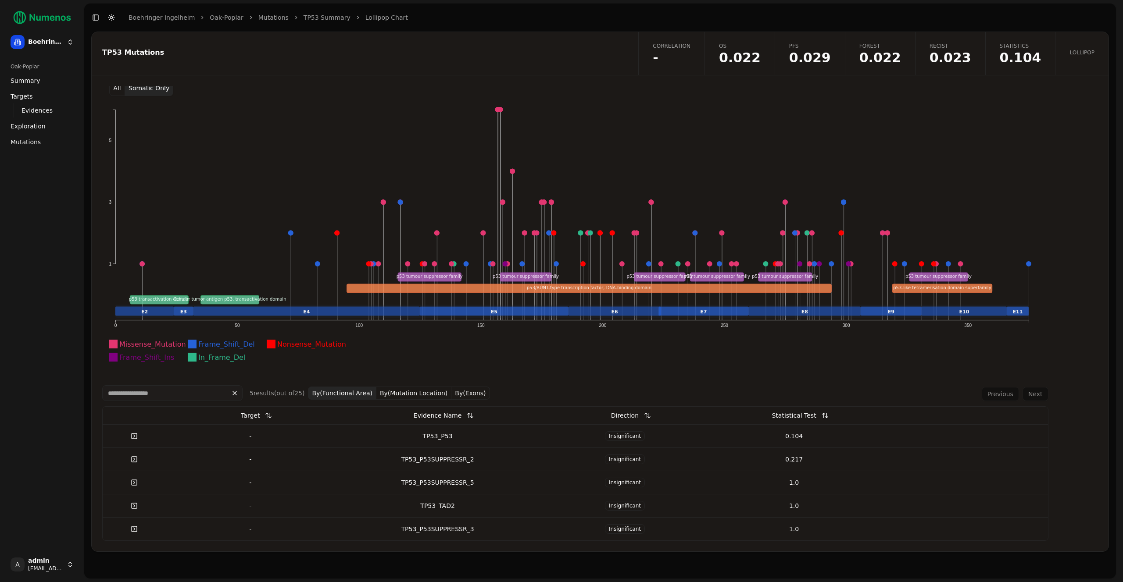
click at [462, 437] on div "TP53_P53" at bounding box center [438, 436] width 198 height 9
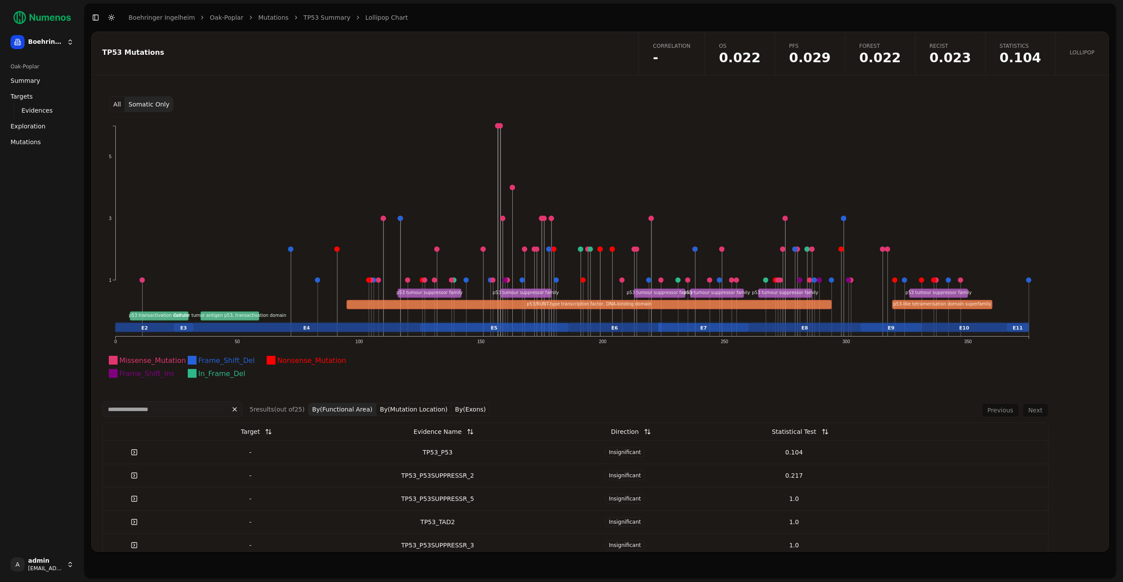
click at [113, 104] on button "All" at bounding box center [117, 104] width 16 height 16
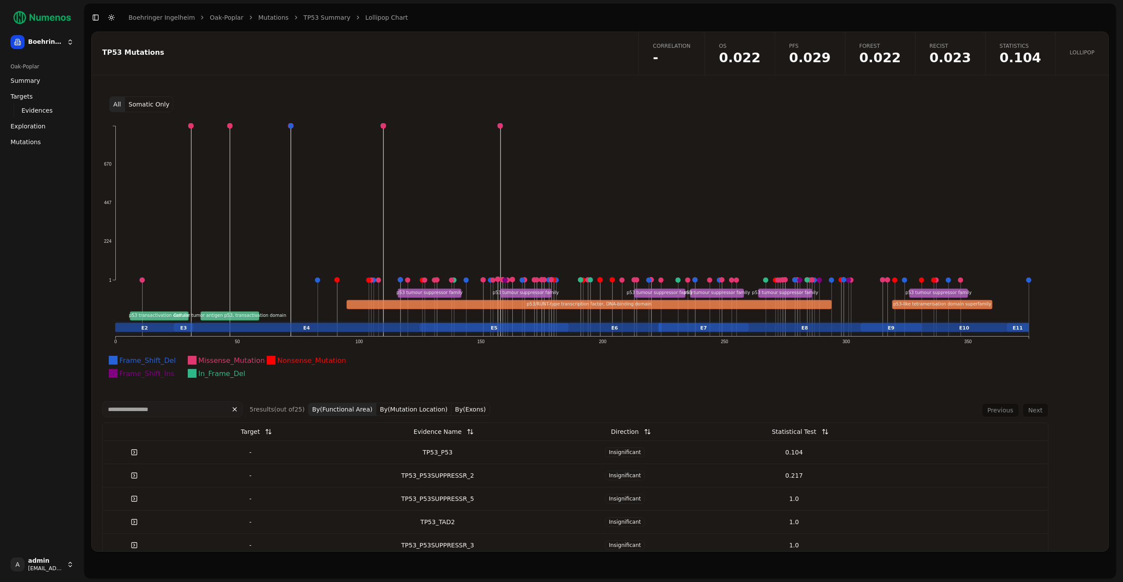
click at [146, 104] on button "Somatic Only" at bounding box center [149, 104] width 48 height 16
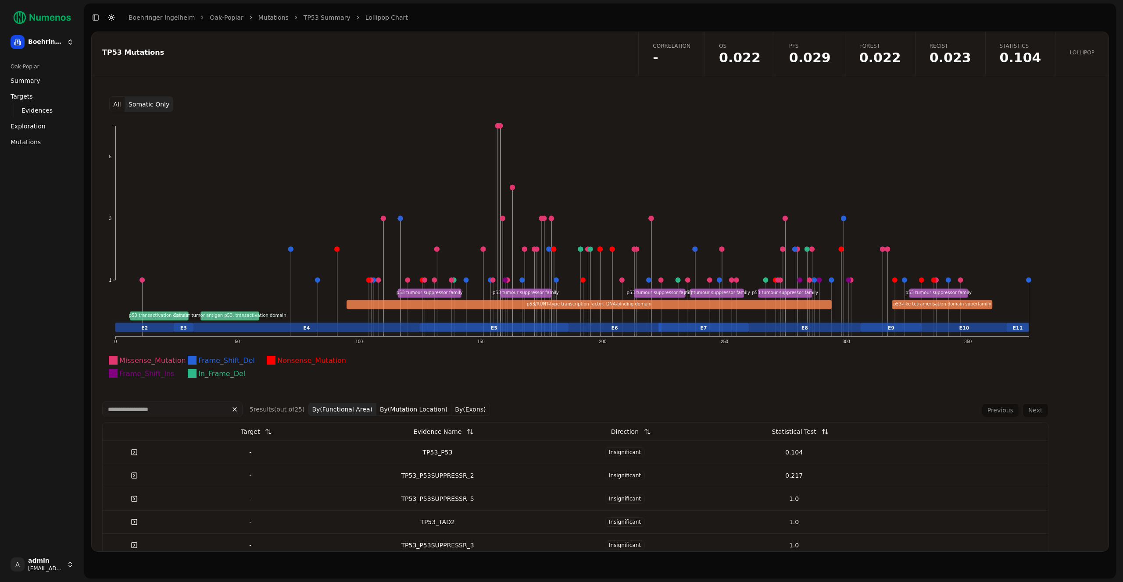
click at [114, 102] on button "All" at bounding box center [117, 104] width 16 height 16
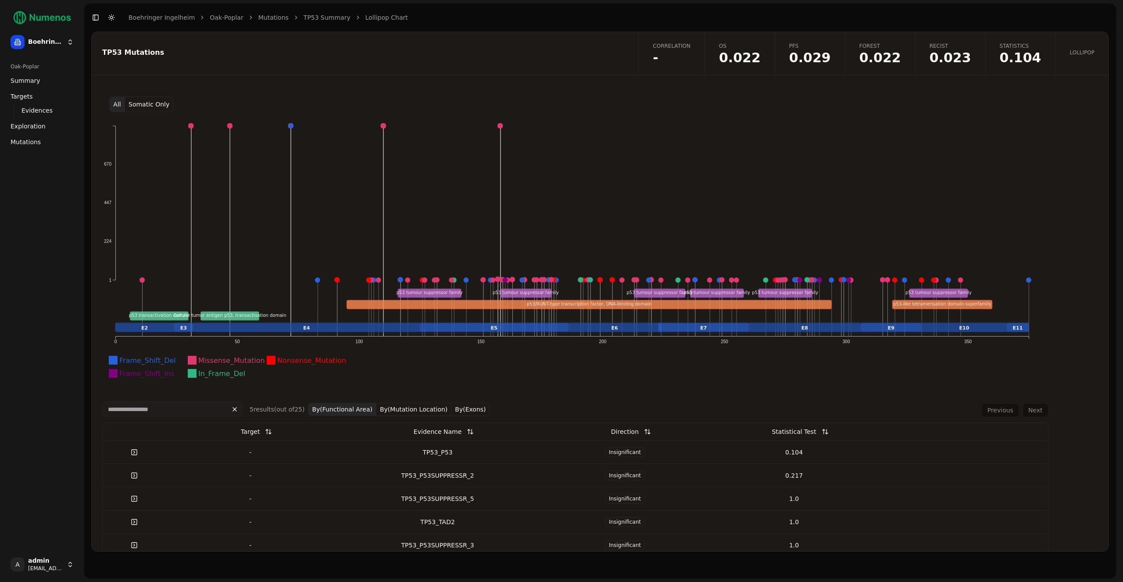
click at [258, 18] on link "Mutations" at bounding box center [273, 17] width 30 height 9
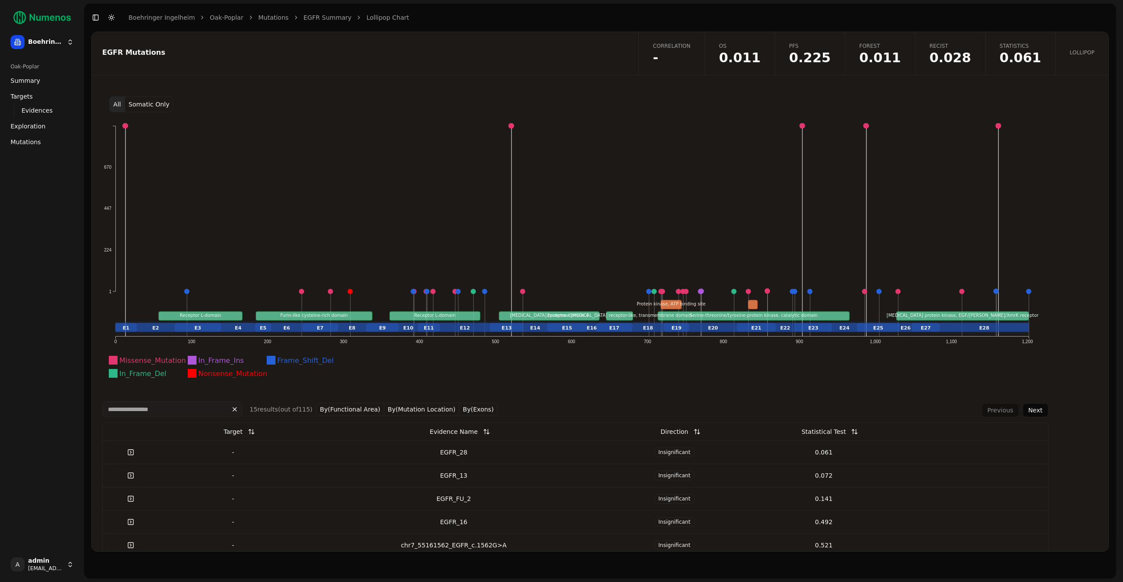
click at [151, 105] on button "Somatic Only" at bounding box center [149, 104] width 48 height 16
click at [118, 104] on button "All" at bounding box center [117, 104] width 16 height 16
click at [122, 104] on button "All" at bounding box center [117, 104] width 16 height 16
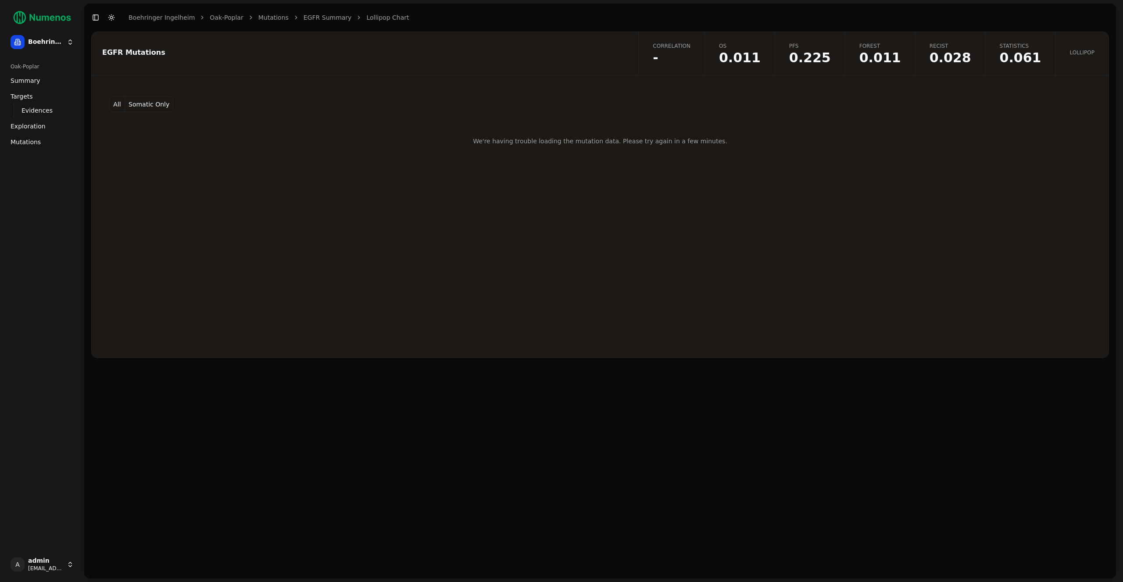
click at [143, 109] on button "Somatic Only" at bounding box center [149, 104] width 48 height 16
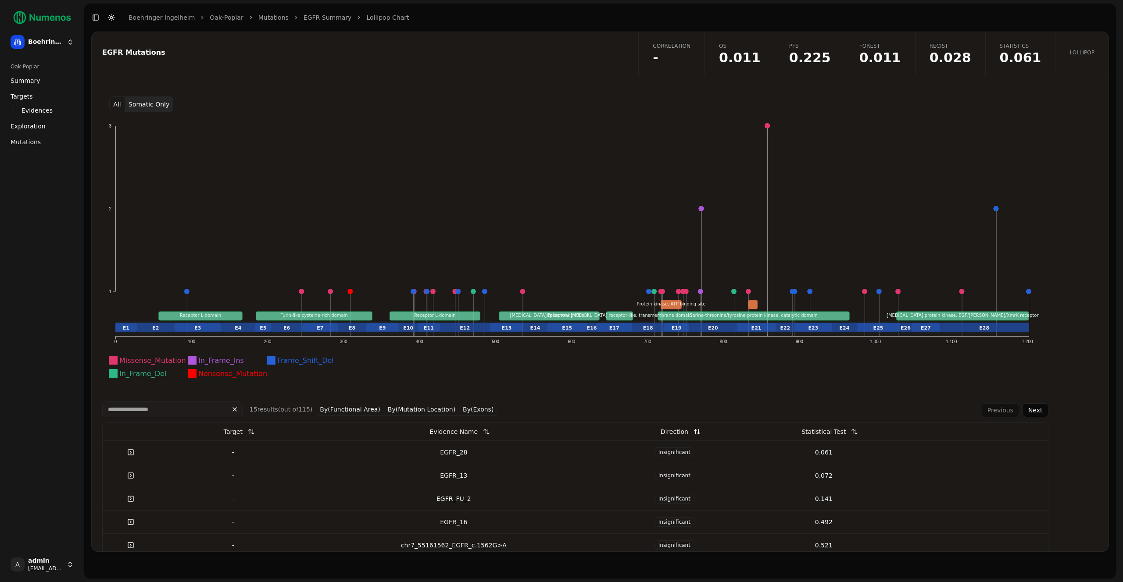
click at [135, 104] on button "Somatic Only" at bounding box center [149, 104] width 48 height 16
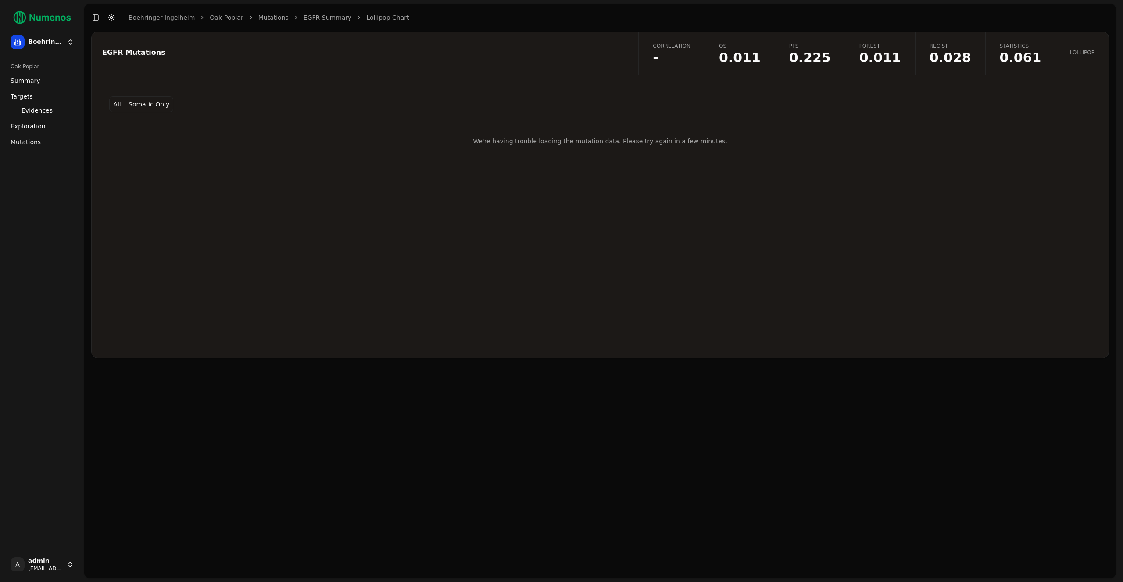
click at [135, 104] on button "Somatic Only" at bounding box center [149, 104] width 48 height 16
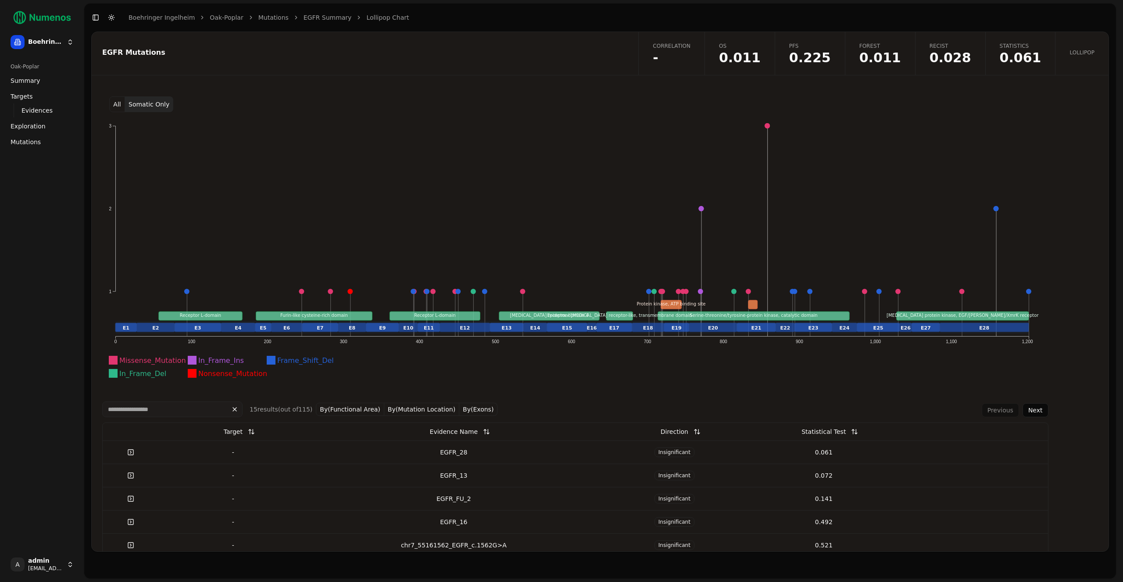
click at [122, 105] on button "All" at bounding box center [117, 104] width 16 height 16
click at [138, 104] on button "Somatic Only" at bounding box center [149, 104] width 48 height 16
click at [690, 53] on span "-" at bounding box center [672, 57] width 38 height 13
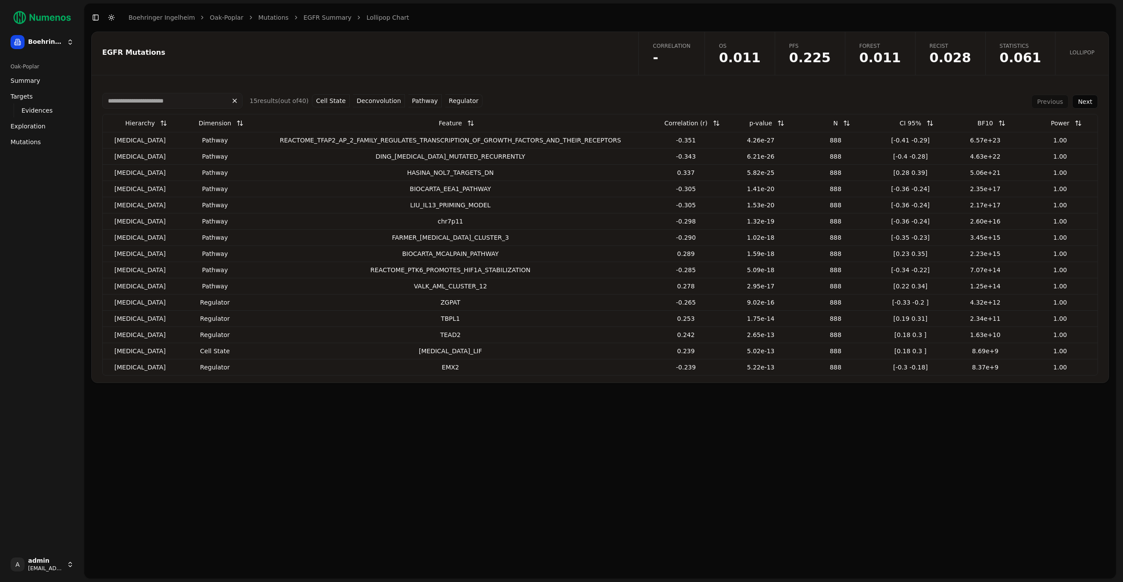
click at [827, 51] on span "0.225" at bounding box center [810, 57] width 42 height 13
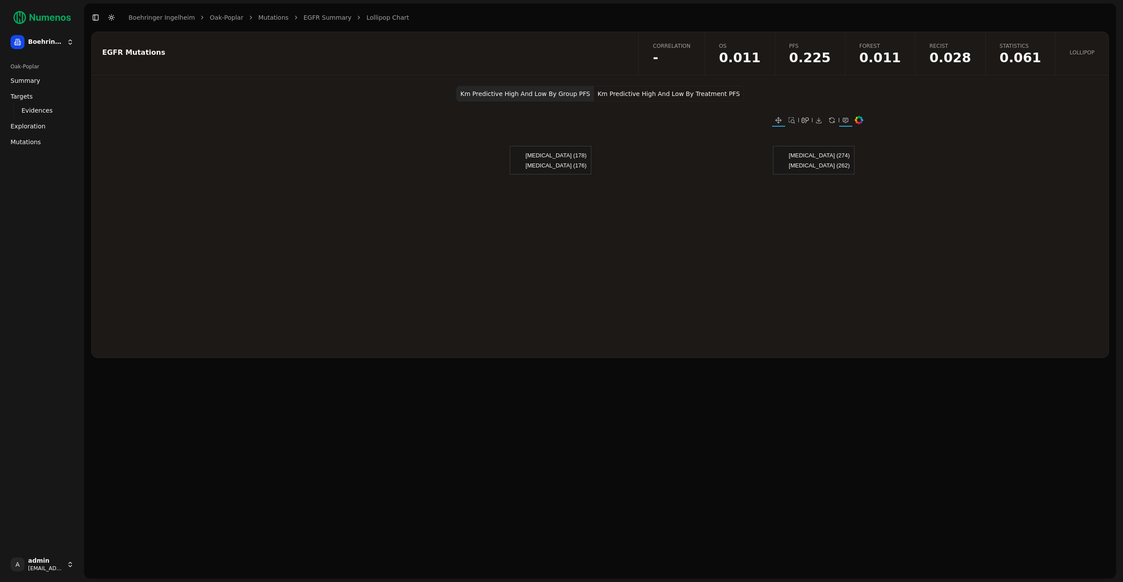
click at [964, 56] on span "0.028" at bounding box center [950, 57] width 42 height 13
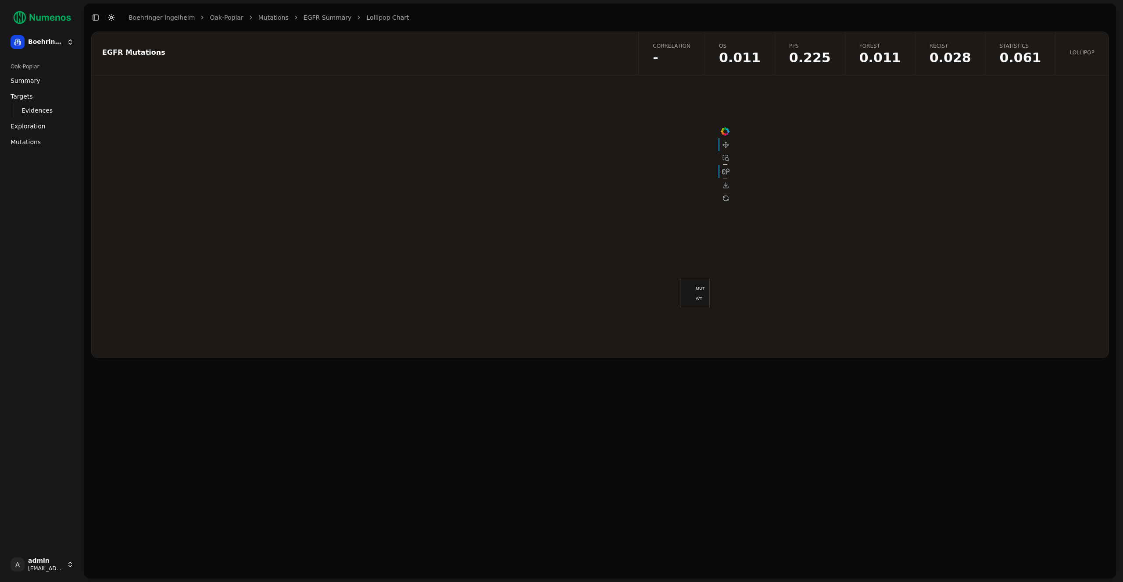
click at [36, 109] on span "Evidences" at bounding box center [36, 110] width 31 height 9
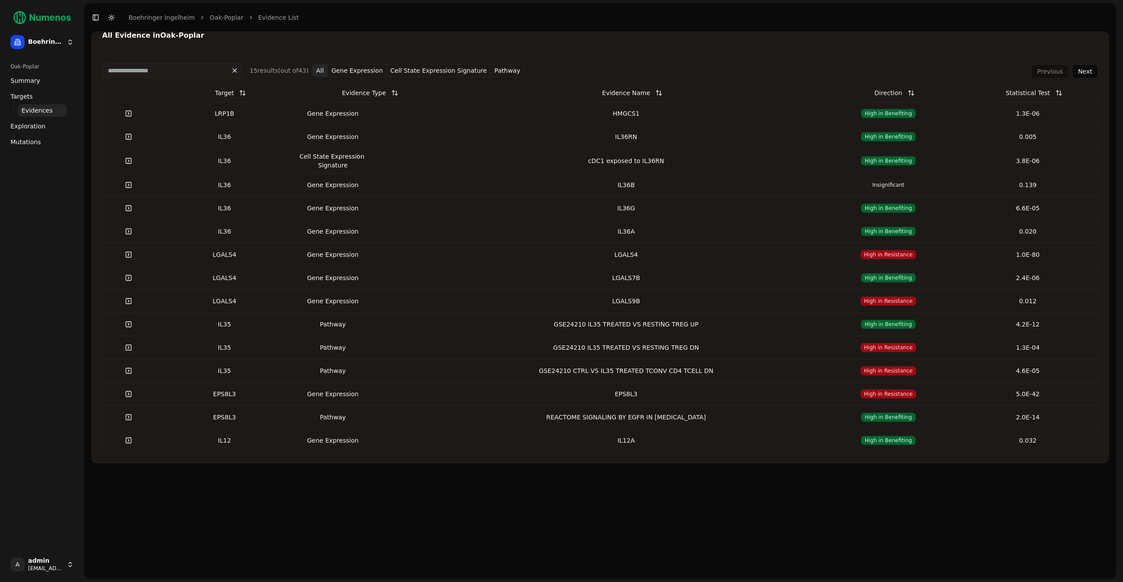
click at [265, 111] on div "LRP1B" at bounding box center [224, 113] width 132 height 9
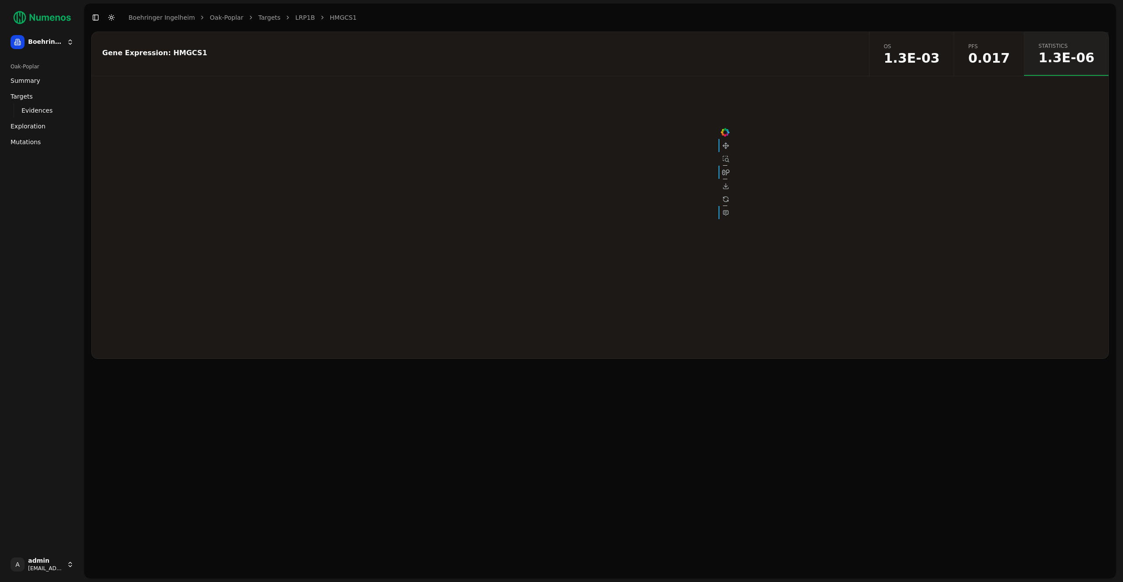
click at [939, 63] on span "1.3E-03" at bounding box center [911, 58] width 56 height 13
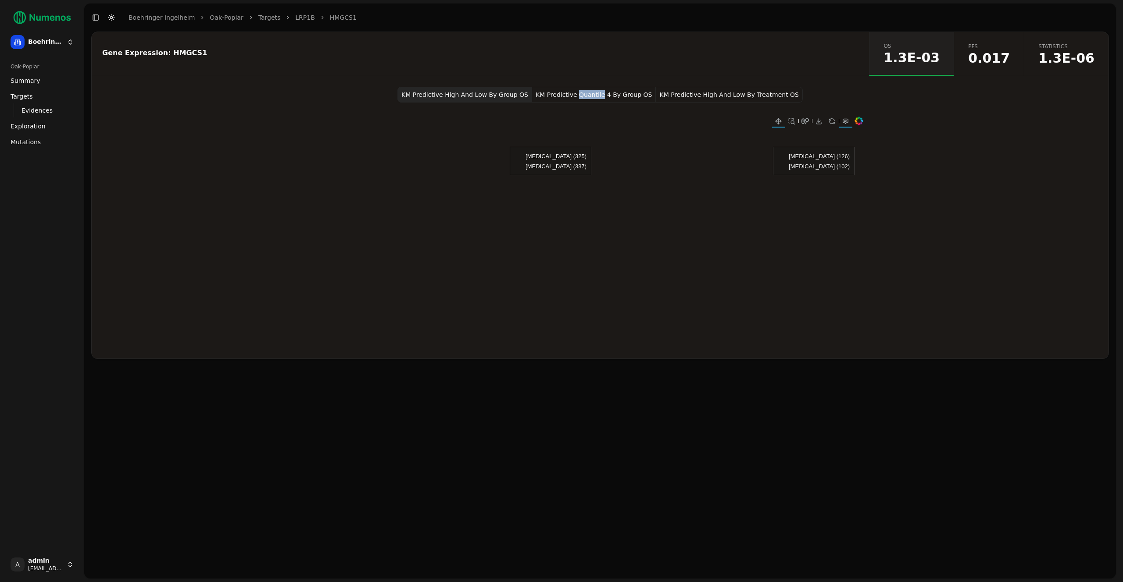
click at [640, 93] on button "KM Predictive Quantile 4 By Group OS" at bounding box center [594, 95] width 124 height 16
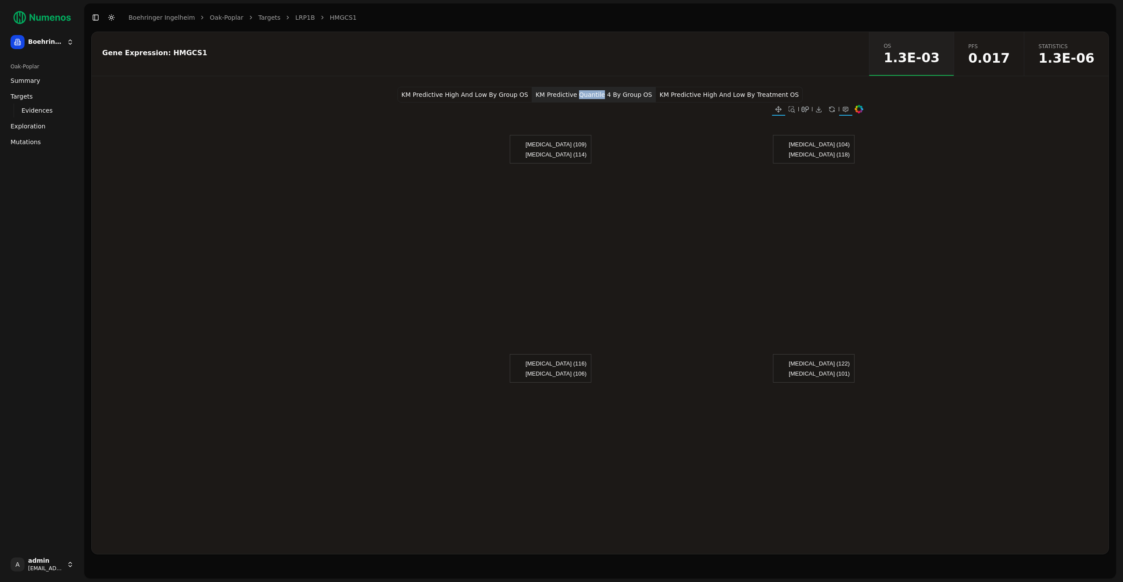
click at [1020, 64] on link "PFS 0.017" at bounding box center [988, 54] width 70 height 44
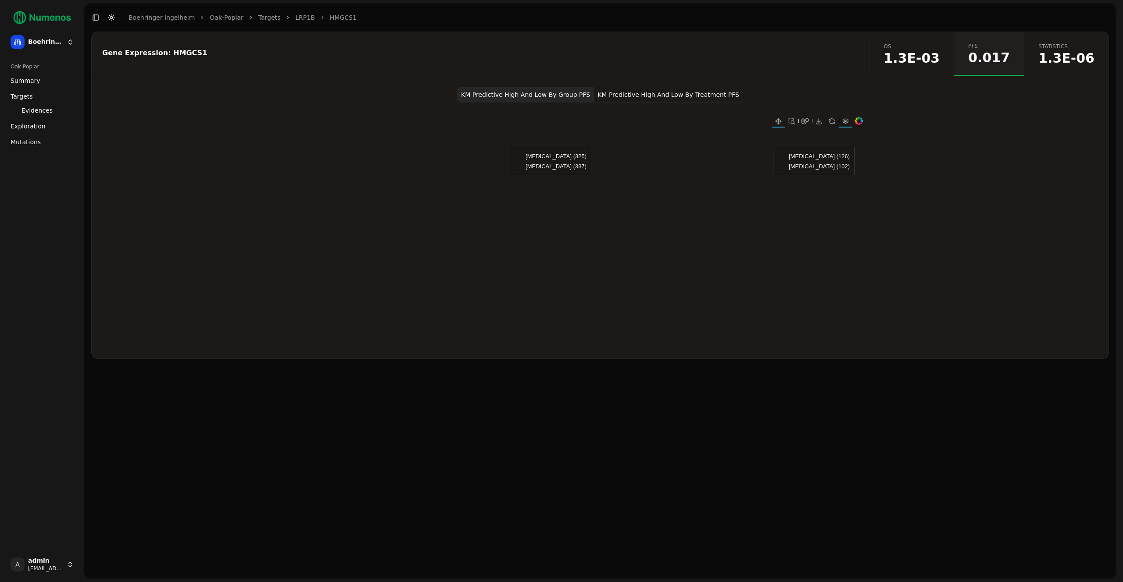
click at [670, 91] on button "KM Predictive High And Low By Treatment PFS" at bounding box center [668, 95] width 149 height 16
click at [114, 23] on button "Toggle Dark Mode" at bounding box center [111, 17] width 12 height 12
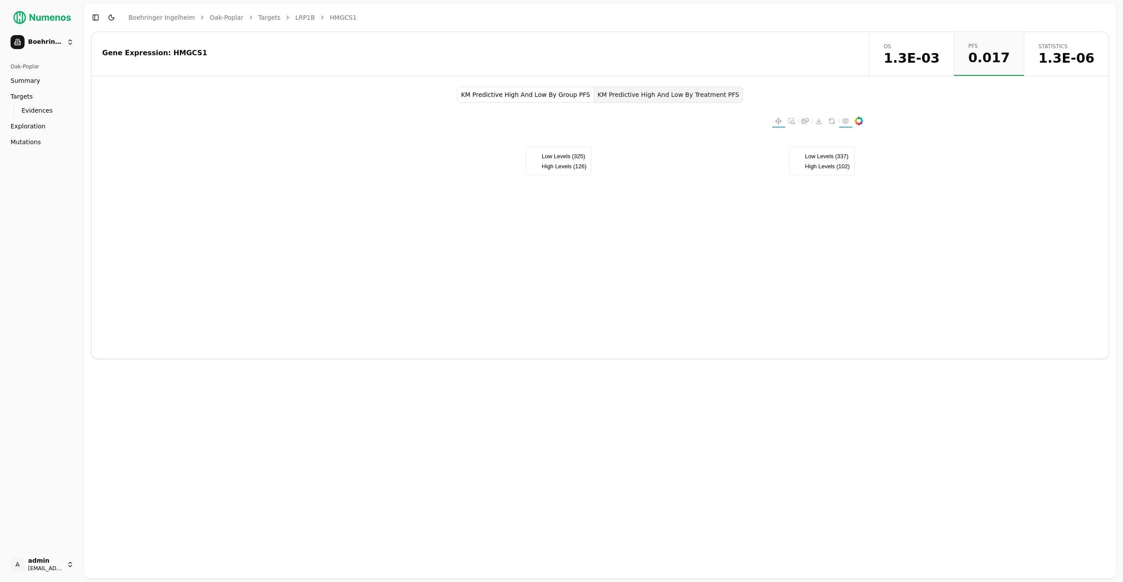
click at [114, 23] on button "Toggle Dark Mode" at bounding box center [111, 17] width 12 height 12
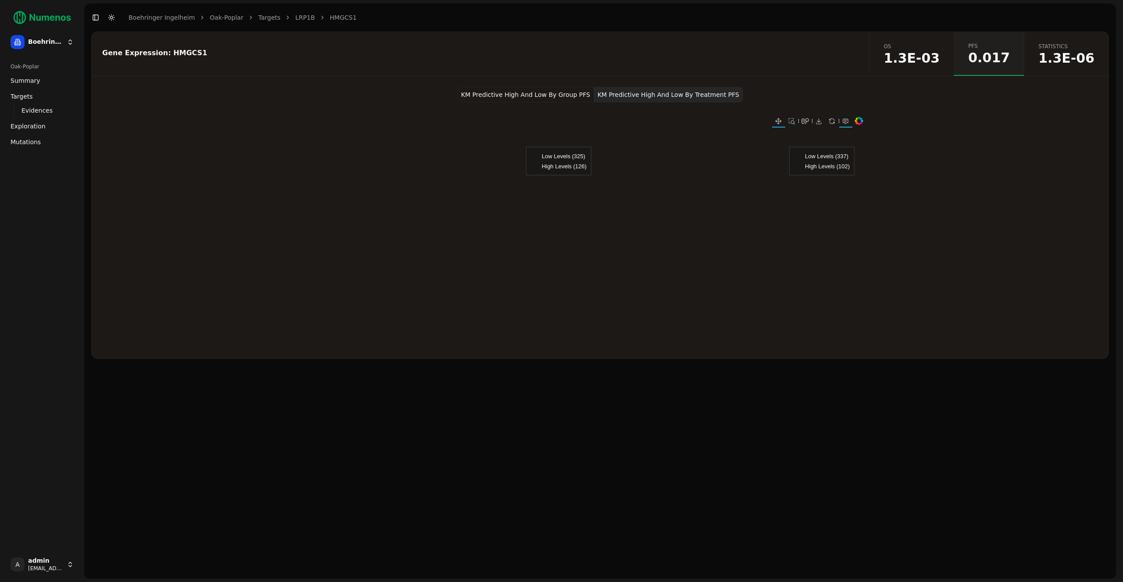
click at [555, 88] on button "KM Predictive High And Low By Group PFS" at bounding box center [525, 95] width 137 height 16
click at [115, 16] on button "Toggle Dark Mode" at bounding box center [111, 17] width 12 height 12
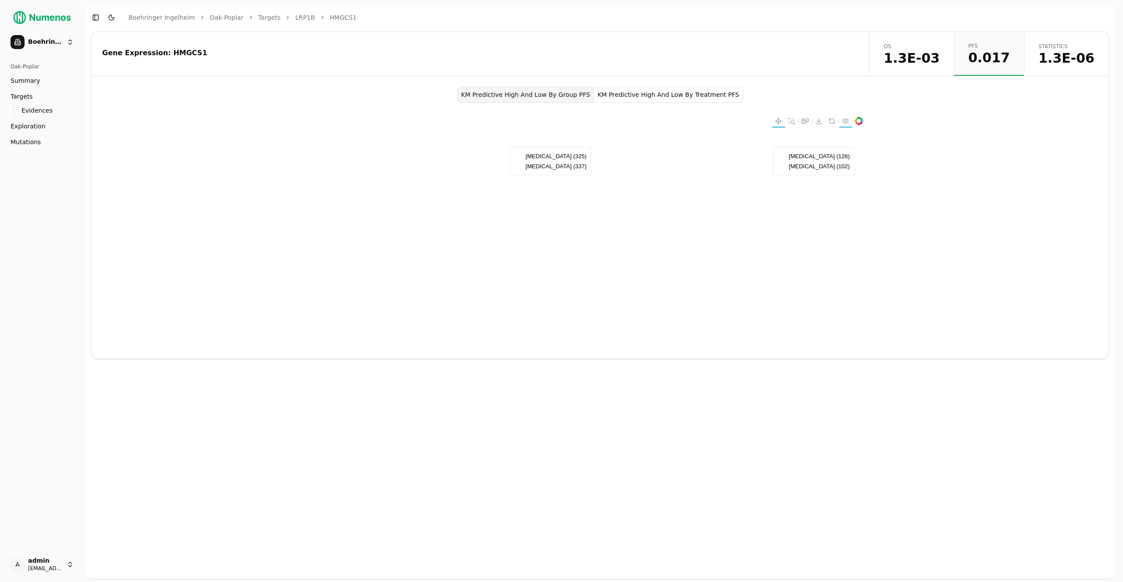
click at [115, 16] on button "Toggle Dark Mode" at bounding box center [111, 17] width 12 height 12
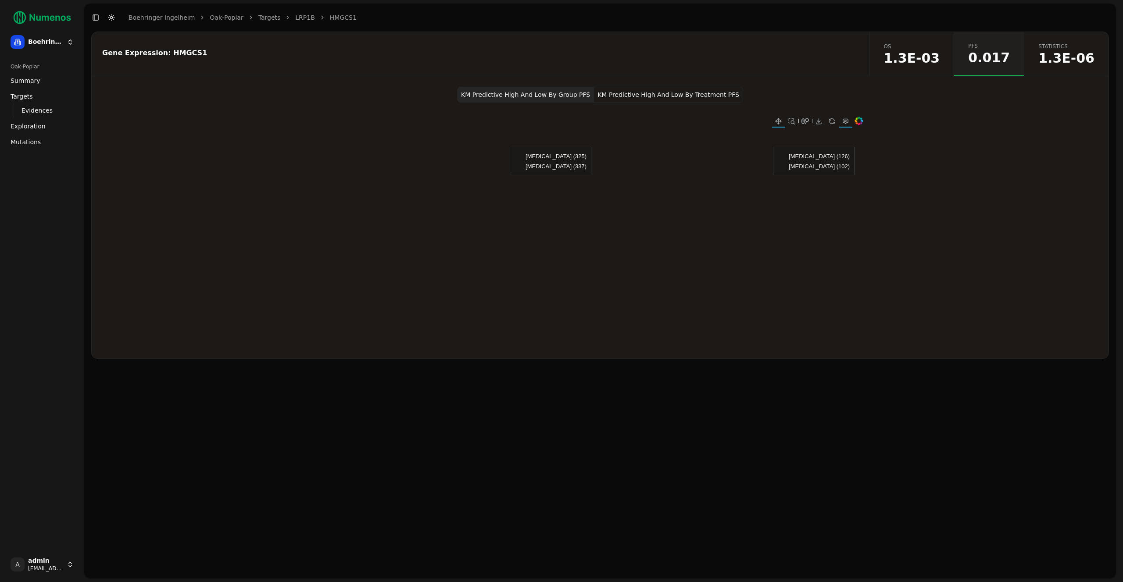
click at [115, 16] on button "Toggle Dark Mode" at bounding box center [111, 17] width 12 height 12
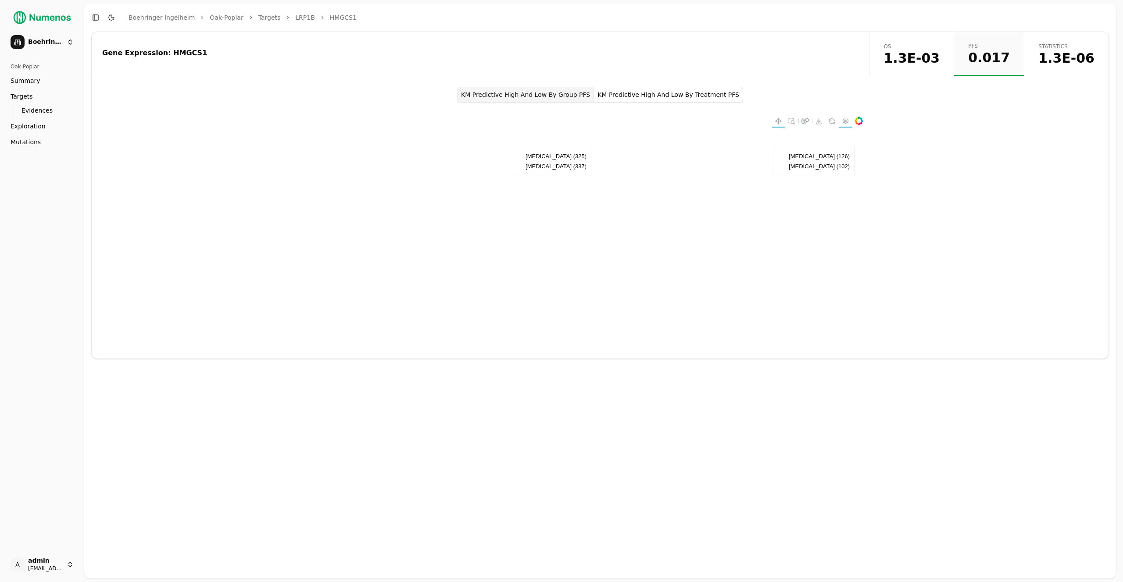
click at [115, 16] on button "Toggle Dark Mode" at bounding box center [111, 17] width 12 height 12
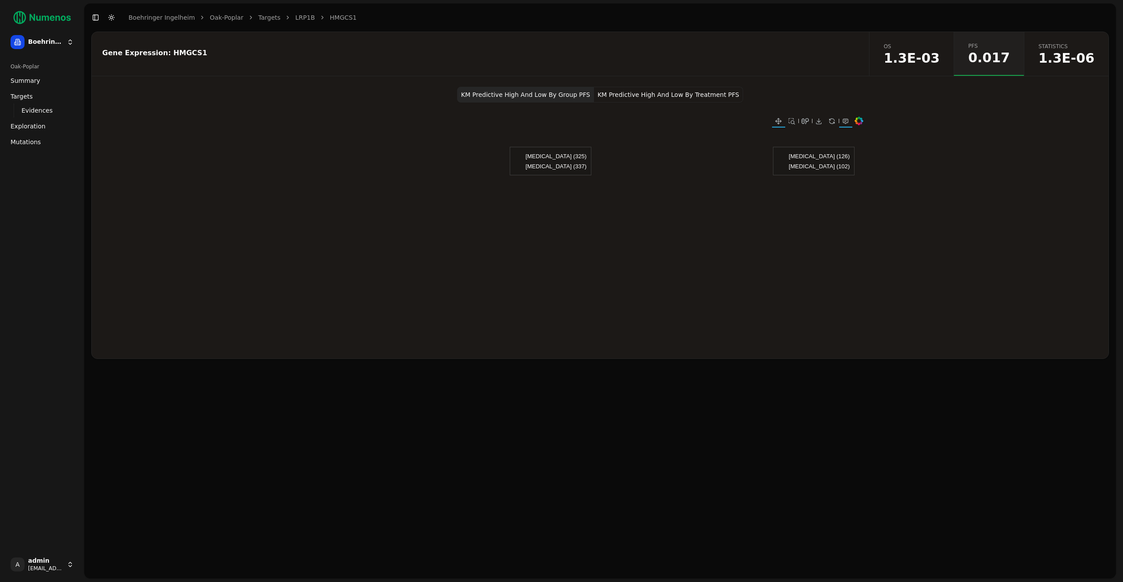
click at [115, 16] on button "Toggle Dark Mode" at bounding box center [111, 17] width 12 height 12
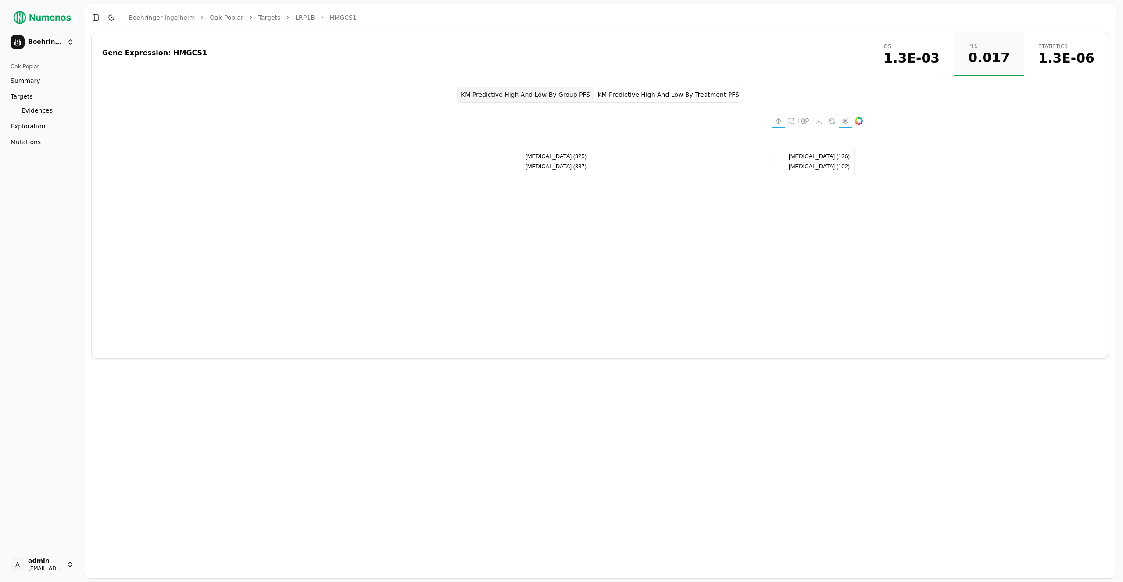
click at [115, 16] on button "Toggle Dark Mode" at bounding box center [111, 17] width 12 height 12
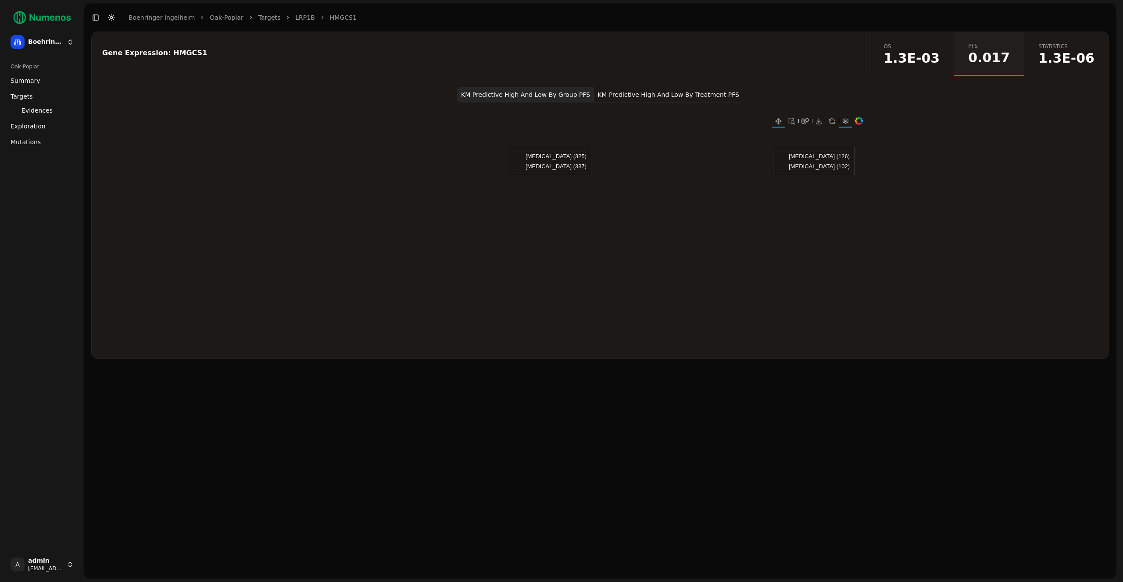
click at [115, 16] on button "Toggle Dark Mode" at bounding box center [111, 17] width 12 height 12
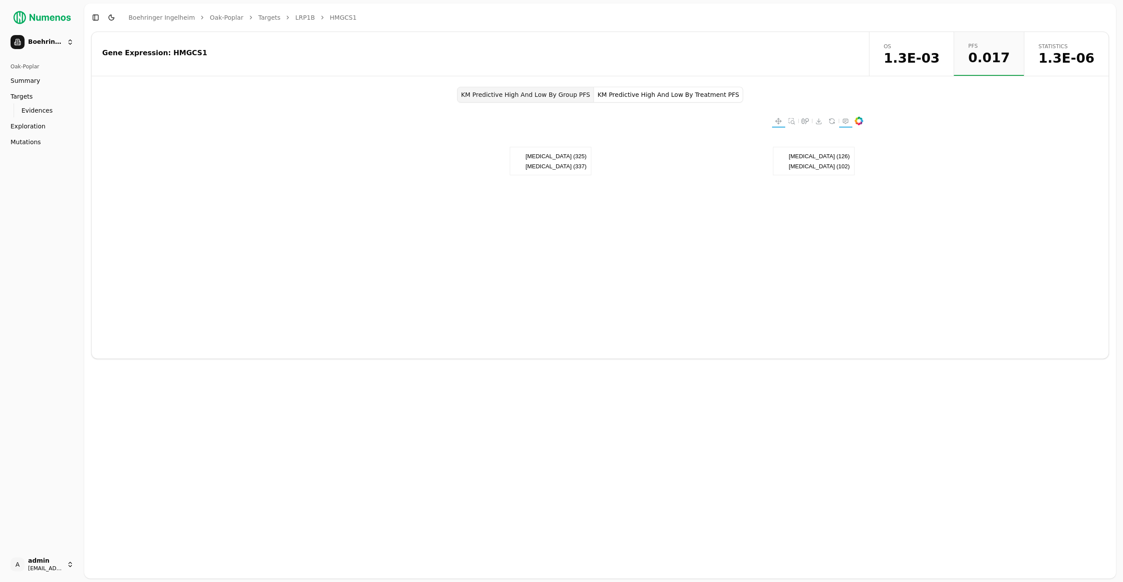
click at [115, 16] on button "Toggle Dark Mode" at bounding box center [111, 17] width 12 height 12
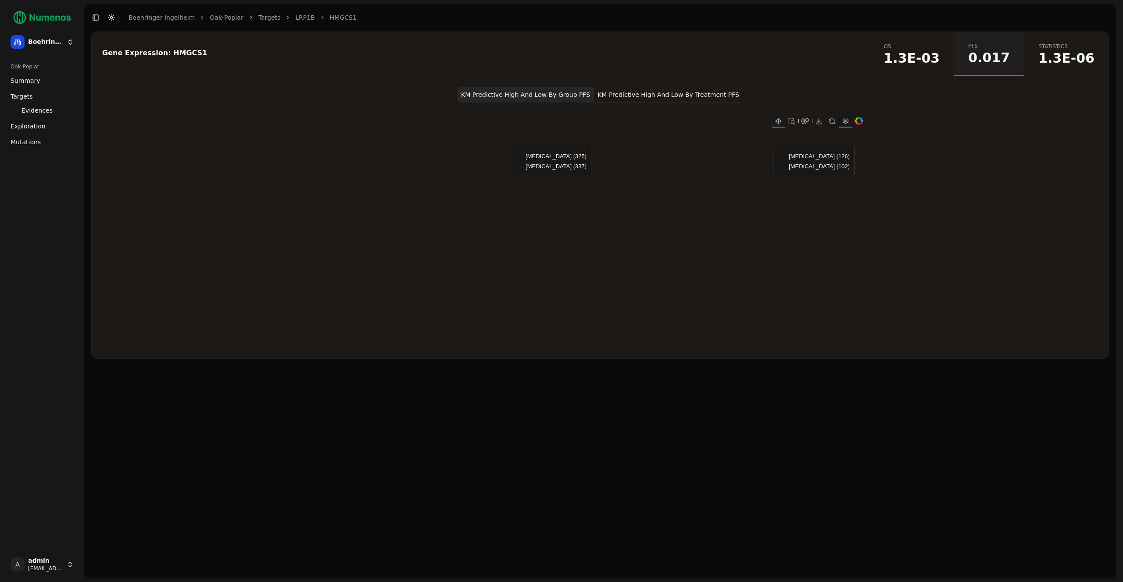
click at [29, 139] on span "Mutations" at bounding box center [26, 142] width 30 height 9
